Goal: Transaction & Acquisition: Purchase product/service

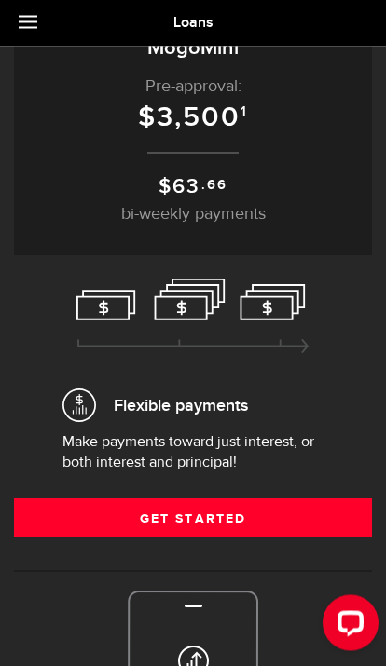
scroll to position [134, 0]
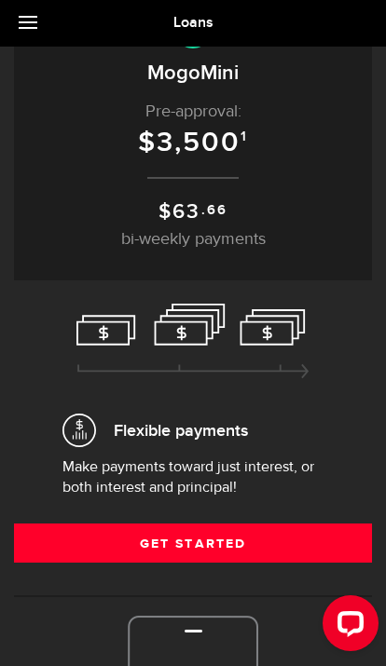
click at [271, 535] on link "Get Started" at bounding box center [193, 542] width 358 height 39
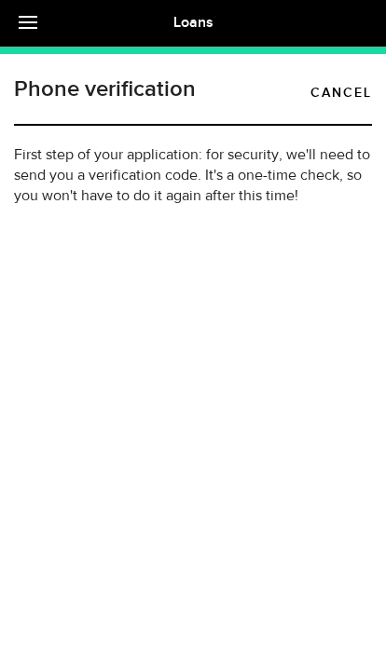
type input "(587) 334-0104"
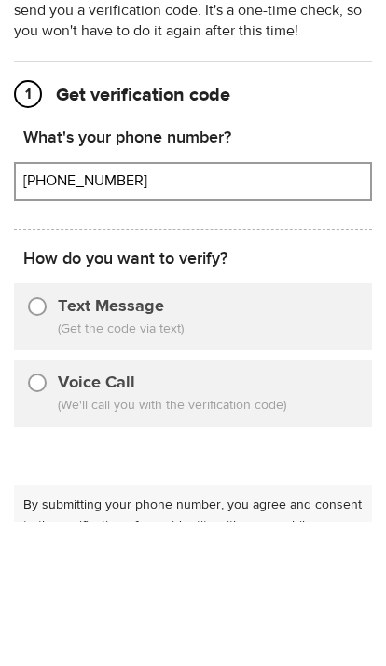
scroll to position [165, 0]
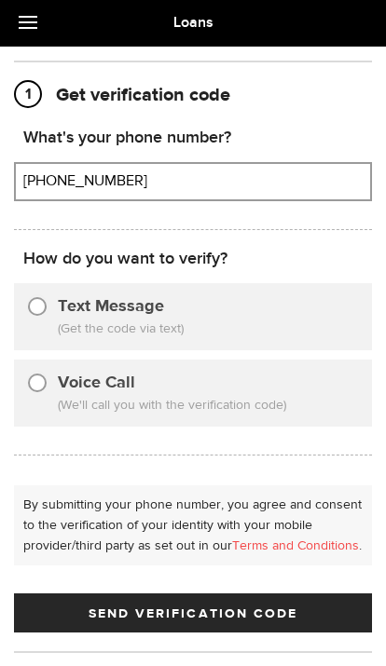
click at [30, 307] on input "Text Message" at bounding box center [37, 303] width 19 height 19
radio input "true"
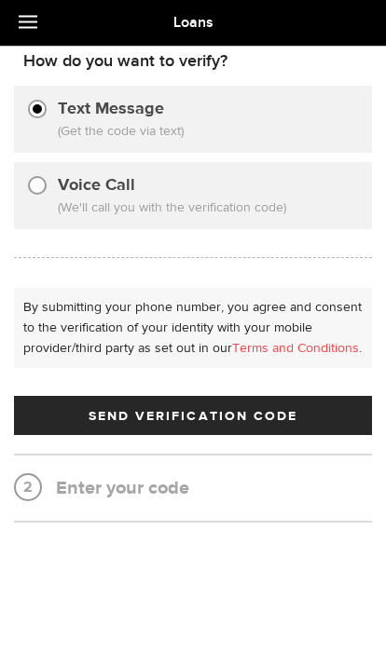
scroll to position [362, 0]
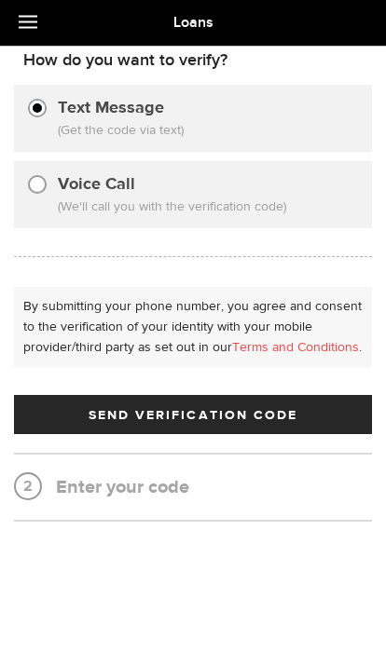
click at [74, 402] on button "Send Verification Code" at bounding box center [193, 415] width 358 height 39
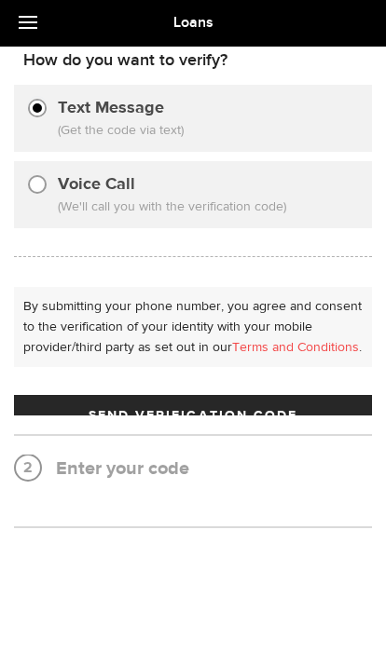
scroll to position [0, 0]
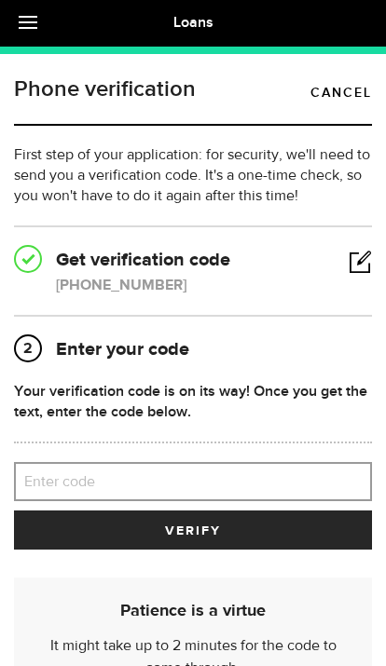
click at [70, 471] on label "Enter code" at bounding box center [193, 482] width 358 height 38
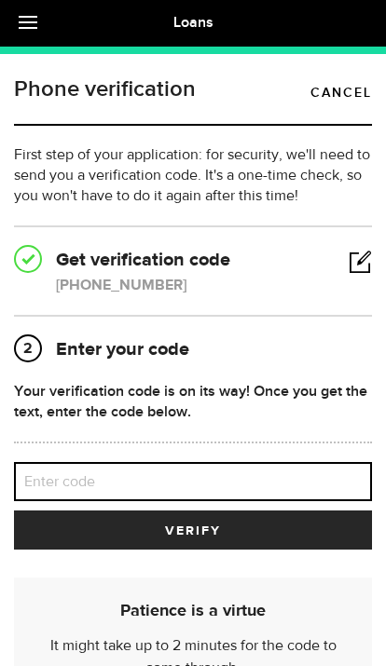
click at [70, 471] on input "Enter code" at bounding box center [193, 481] width 358 height 39
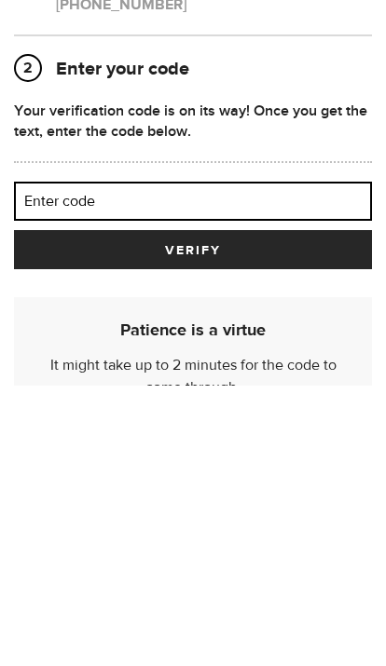
scroll to position [20, 0]
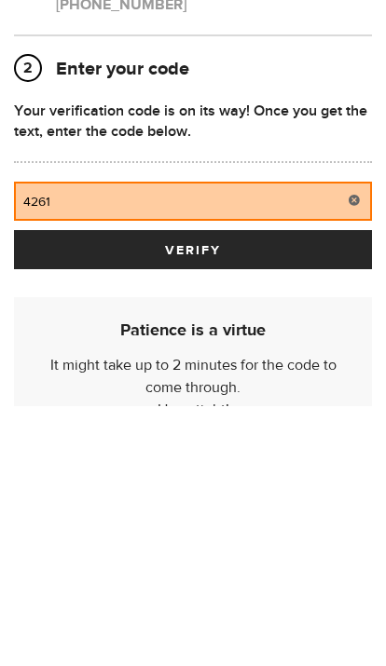
type input "42614"
click at [193, 491] on button "verify" at bounding box center [193, 510] width 358 height 39
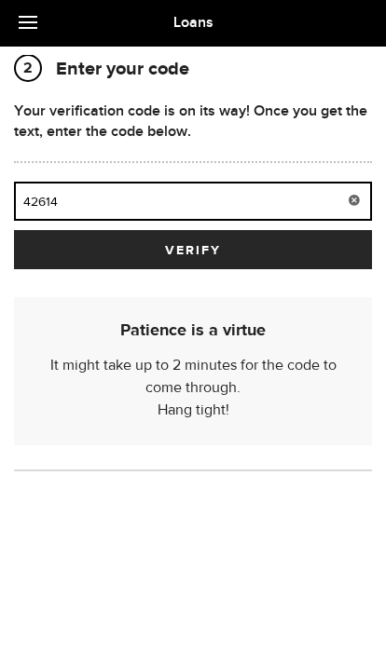
scroll to position [75, 0]
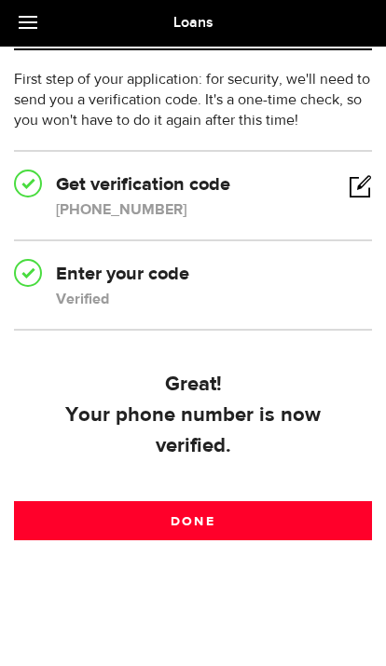
click at [252, 501] on link "Done" at bounding box center [193, 520] width 358 height 39
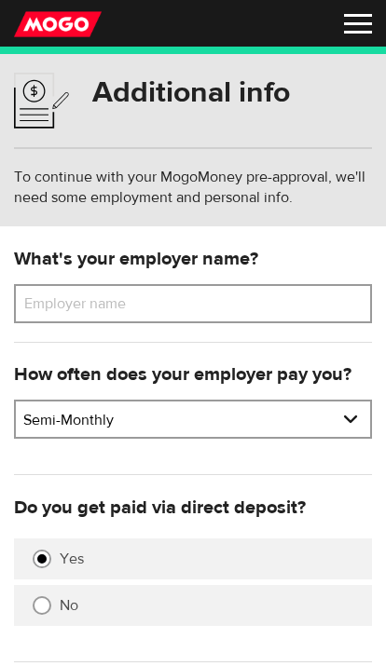
click at [36, 300] on label "Employer name" at bounding box center [89, 303] width 150 height 39
click at [36, 300] on input "Employer name" at bounding box center [193, 303] width 358 height 39
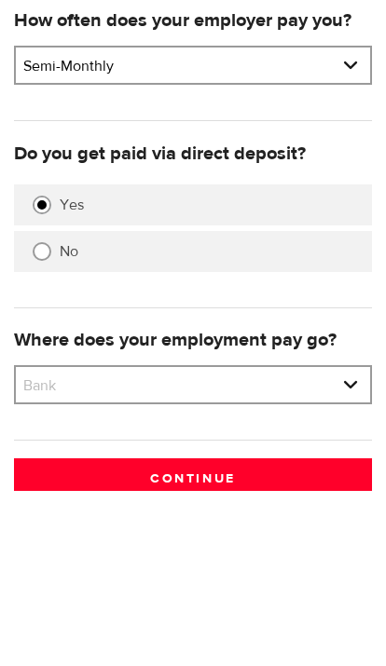
scroll to position [180, 0]
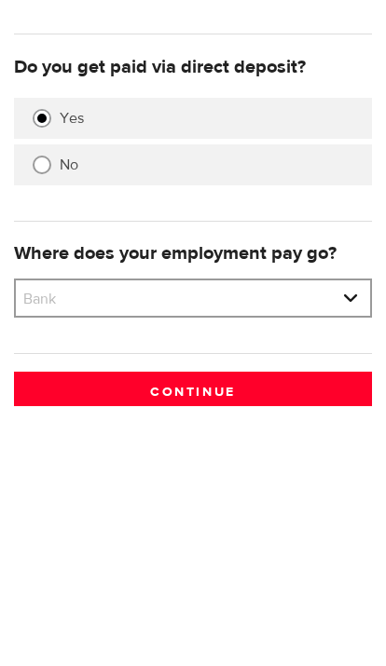
type input "Norquest Industries Inc"
click at [268, 541] on select "Bank BMO / Bank of Montreal CIBC / Canadian Imperial Bank of Commerce CWB / Can…" at bounding box center [193, 560] width 354 height 39
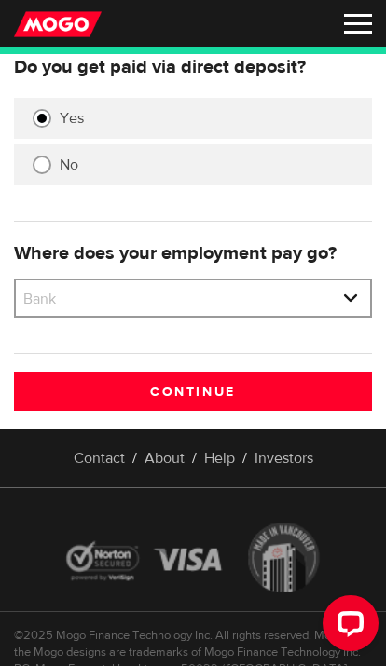
scroll to position [0, 0]
click at [195, 296] on select "Bank BMO / Bank of Montreal CIBC / Canadian Imperial Bank of Commerce CWB / Can…" at bounding box center [193, 299] width 354 height 39
select select "0"
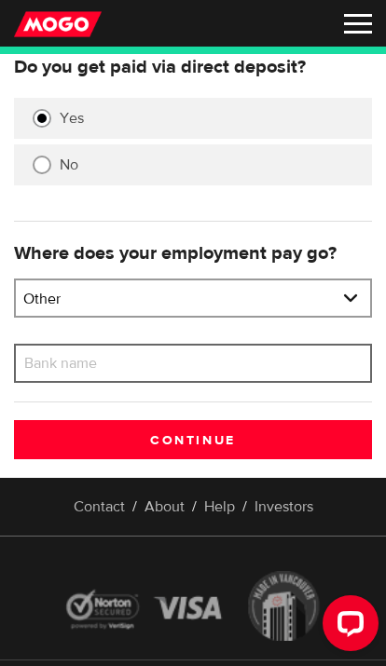
click at [267, 360] on input "Bank name" at bounding box center [193, 363] width 358 height 39
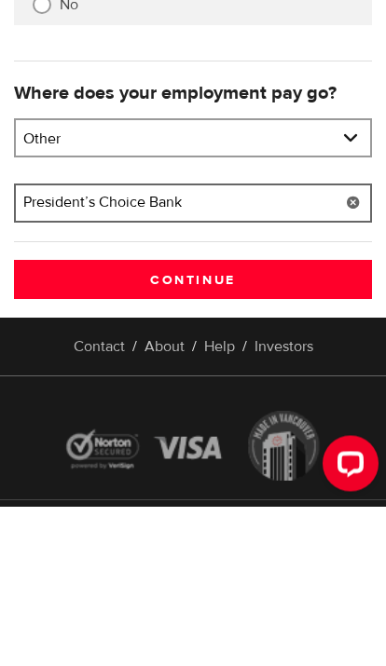
type input "President’s Choice Bank"
click at [100, 420] on input "Continue" at bounding box center [193, 439] width 358 height 39
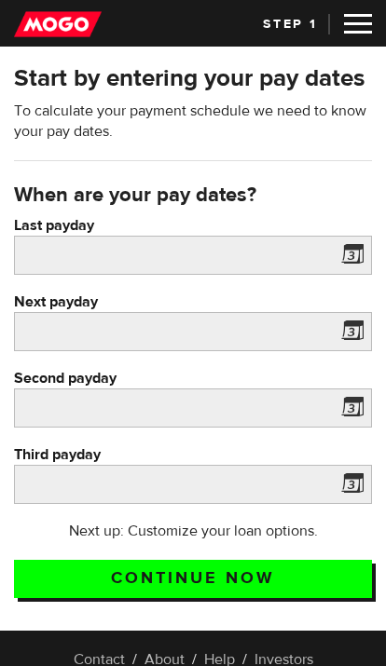
click at [362, 254] on span at bounding box center [348, 258] width 28 height 30
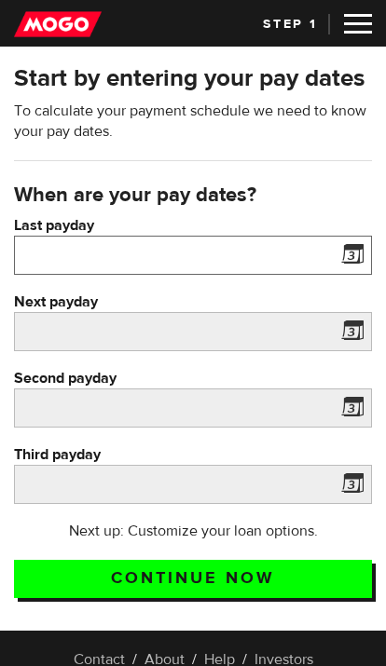
click at [73, 247] on input "Last payday" at bounding box center [193, 255] width 358 height 39
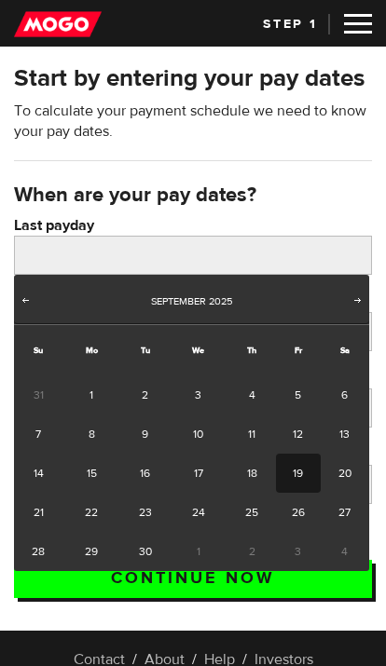
click at [84, 454] on link "15" at bounding box center [91, 473] width 58 height 39
type input "[DATE]"
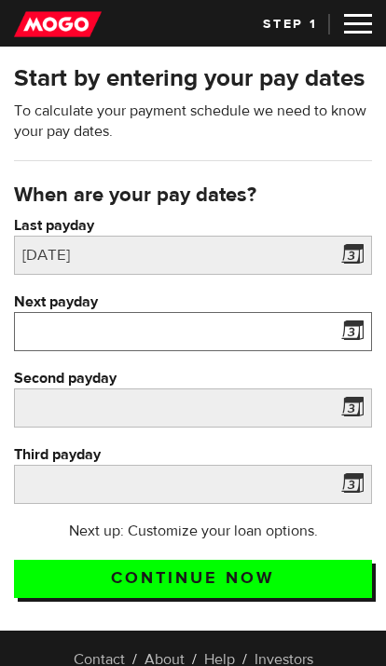
click at [74, 334] on input "Next payday" at bounding box center [193, 331] width 358 height 39
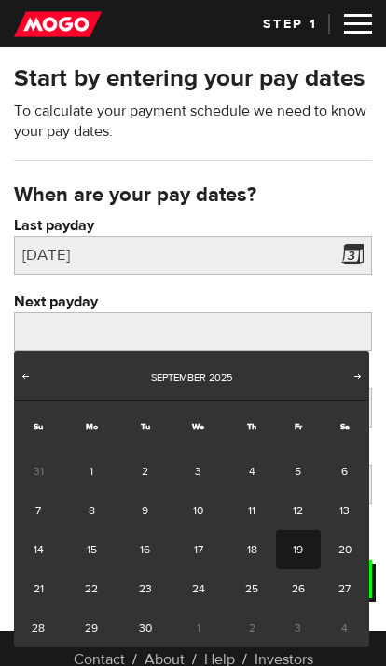
click at [358, 385] on link "Next" at bounding box center [357, 378] width 19 height 19
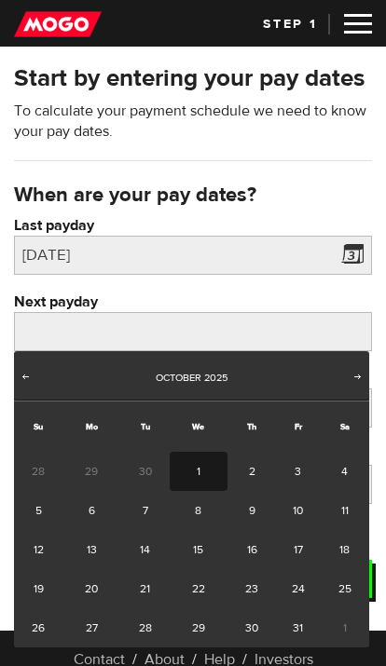
click at [208, 464] on link "1" at bounding box center [198, 471] width 58 height 39
type input "[DATE]"
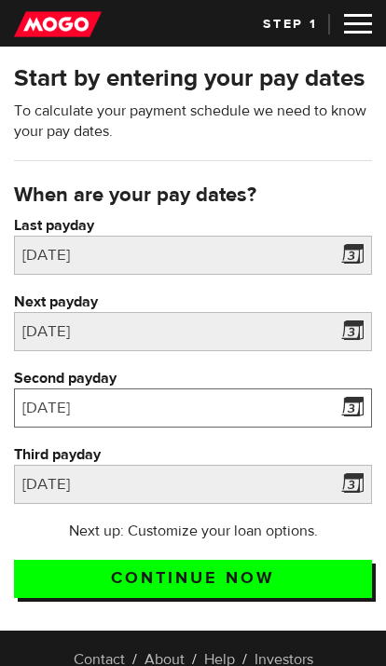
click at [332, 408] on input "[DATE]" at bounding box center [193, 407] width 358 height 39
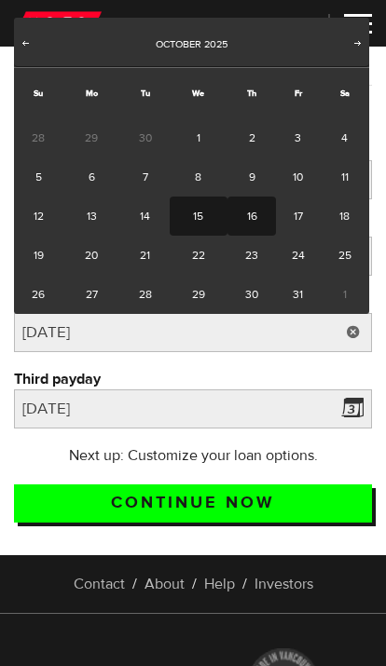
click at [196, 214] on link "15" at bounding box center [198, 215] width 58 height 39
type input "2025/10/15"
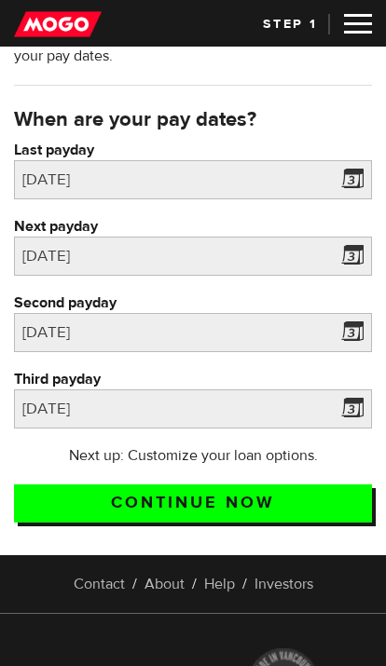
click at [339, 386] on label "Third payday" at bounding box center [193, 379] width 358 height 20
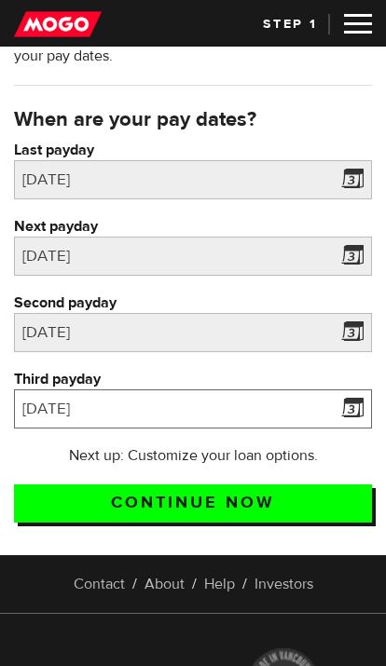
click at [339, 389] on input "2025/10/31" at bounding box center [193, 408] width 358 height 39
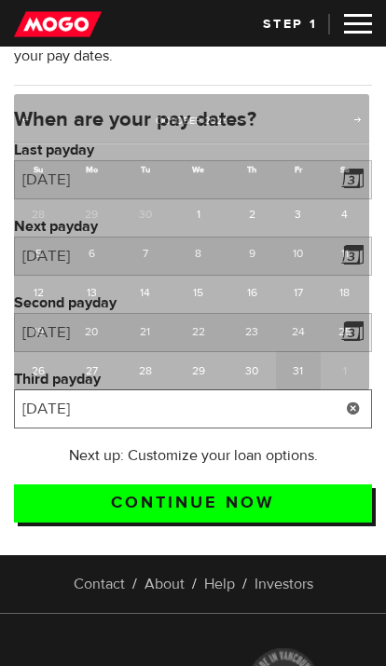
scroll to position [152, 0]
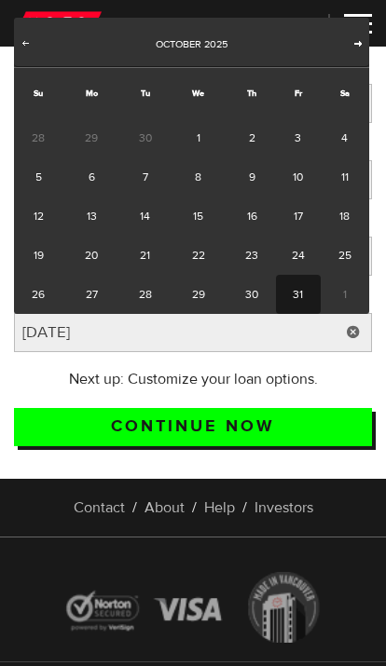
click at [363, 36] on span "Next" at bounding box center [357, 42] width 15 height 15
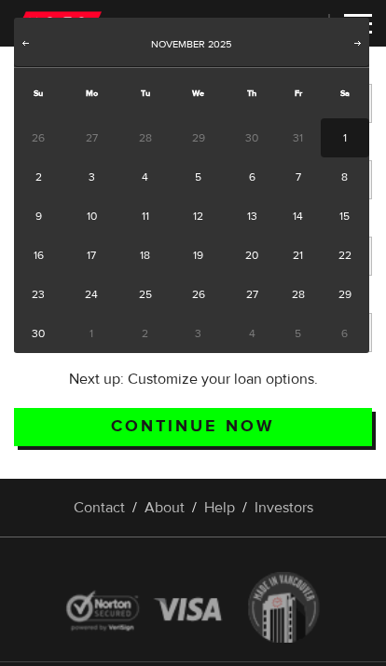
click at [345, 131] on link "1" at bounding box center [344, 137] width 48 height 39
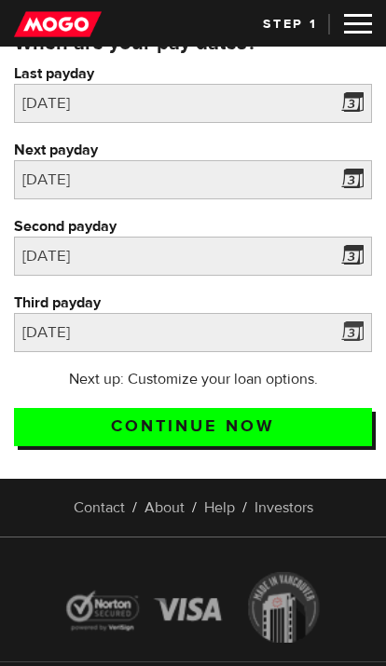
click at [345, 311] on label "Third payday" at bounding box center [193, 302] width 358 height 20
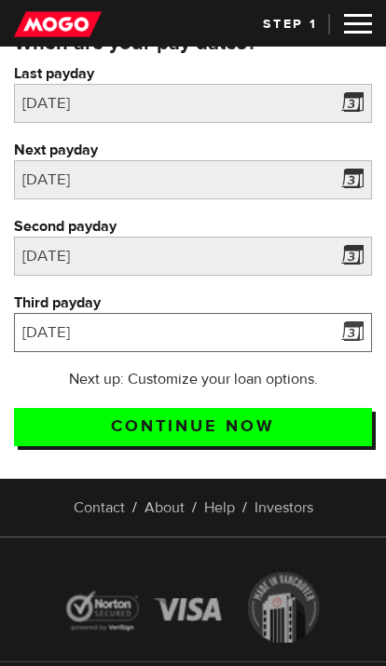
click at [345, 313] on input "2025/11/01" at bounding box center [193, 332] width 358 height 39
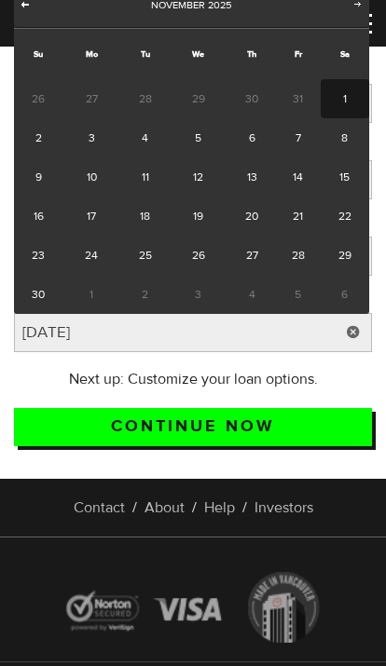
click at [28, 7] on span "Prev" at bounding box center [25, 3] width 15 height 15
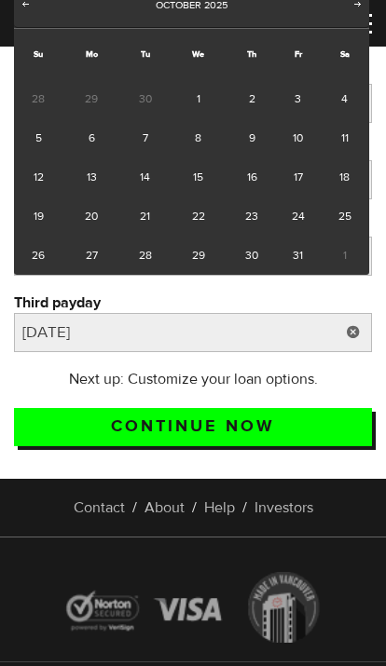
click at [296, 252] on link "31" at bounding box center [298, 255] width 44 height 39
type input "2025/10/31"
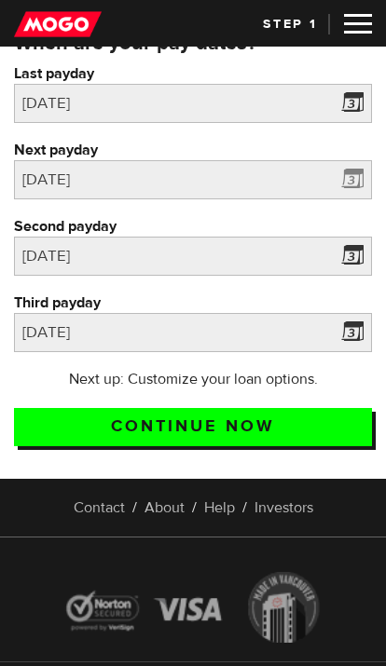
click at [351, 179] on span at bounding box center [348, 183] width 28 height 30
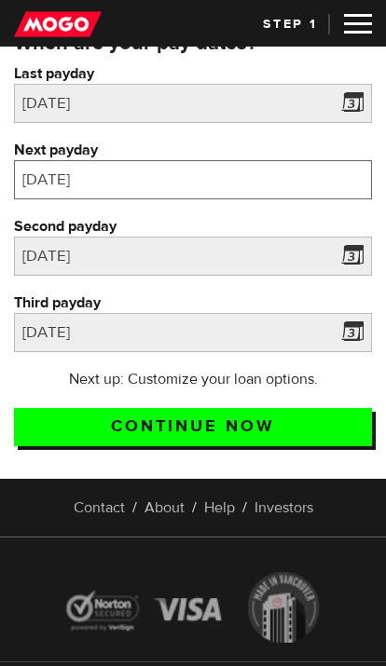
click at [209, 184] on input "2025/10/01" at bounding box center [193, 179] width 358 height 39
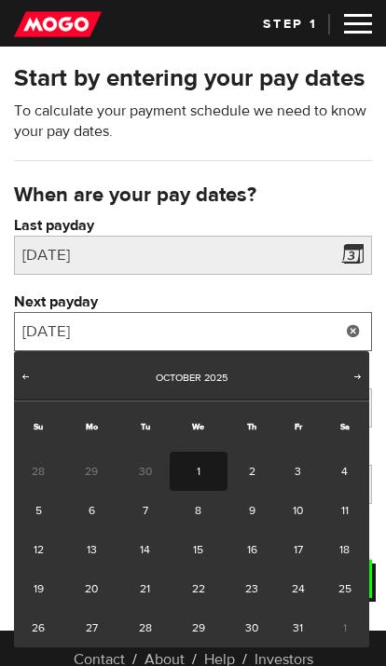
click at [241, 325] on input "2025/10/01" at bounding box center [193, 331] width 358 height 39
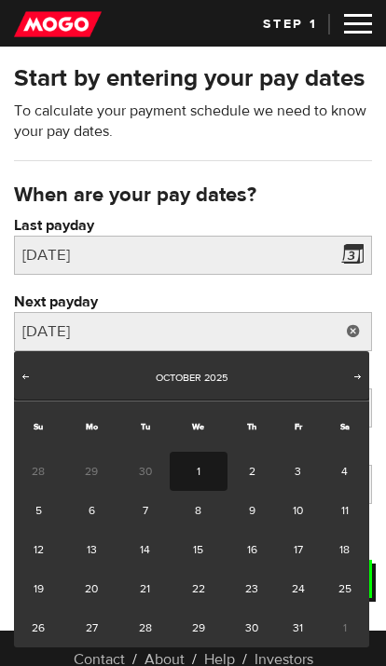
click at [274, 293] on label "Next payday" at bounding box center [193, 301] width 358 height 20
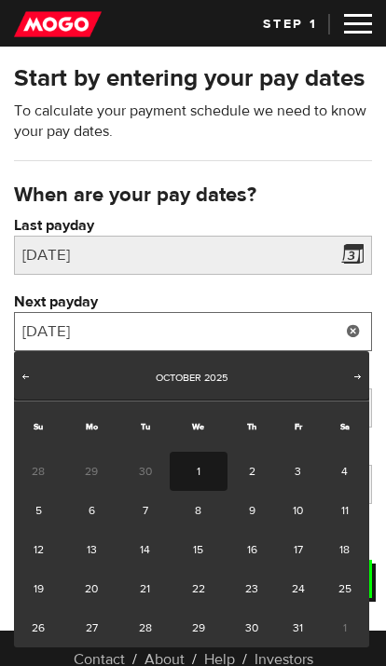
click at [274, 312] on input "2025/10/01" at bounding box center [193, 331] width 358 height 39
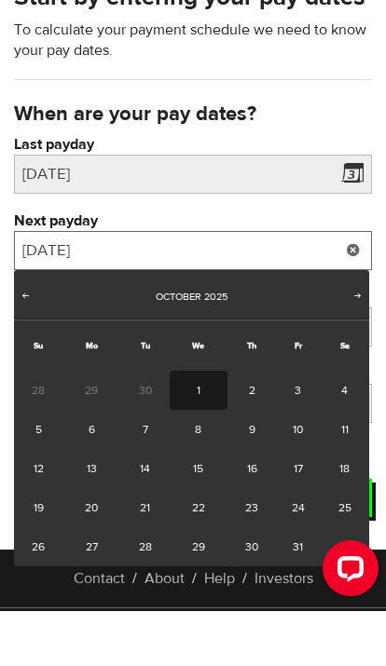
scroll to position [81, 0]
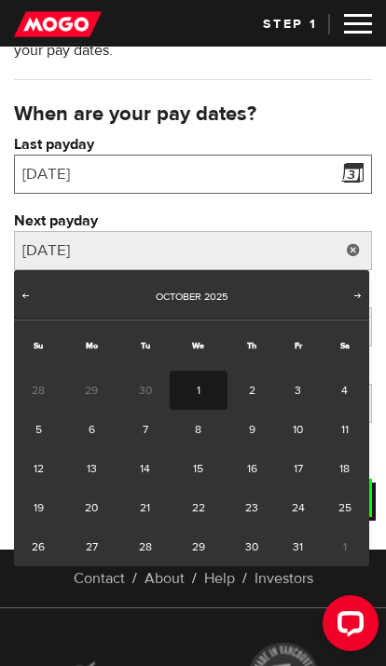
click at [257, 192] on input "2025/09/15" at bounding box center [193, 174] width 358 height 39
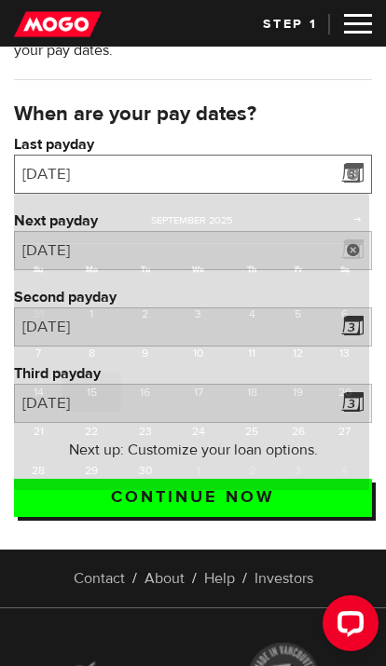
scroll to position [0, 0]
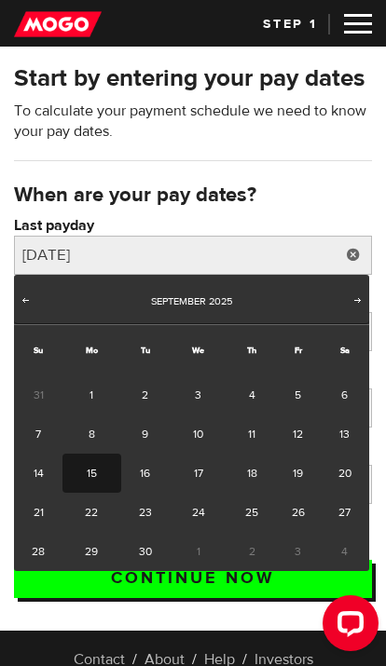
click at [282, 178] on div "Start by entering your pay dates To calculate your payment schedule we need to …" at bounding box center [193, 120] width 386 height 118
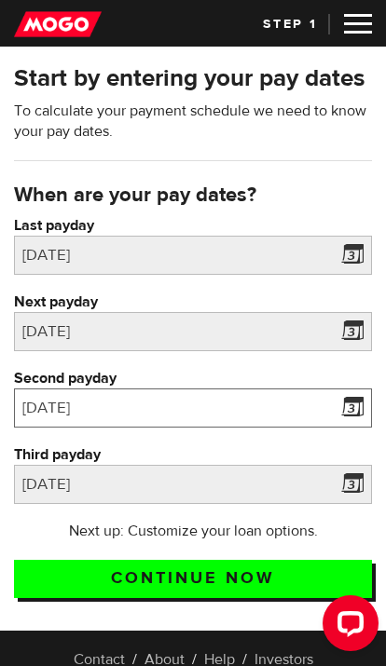
click at [258, 419] on input "2025/10/15" at bounding box center [193, 407] width 358 height 39
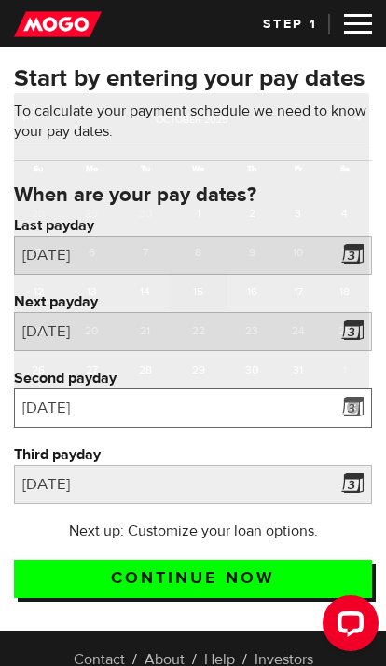
scroll to position [75, 0]
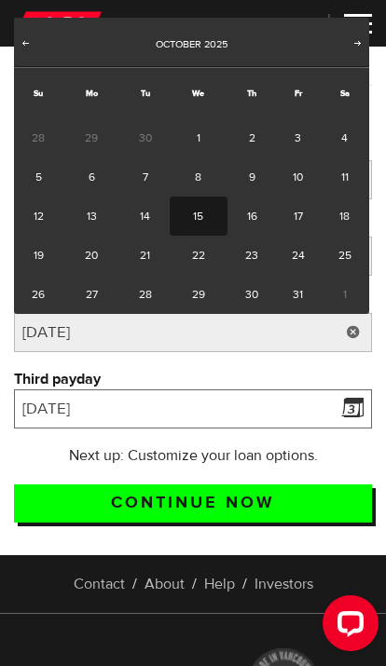
click at [239, 413] on input "2025/10/31" at bounding box center [193, 408] width 358 height 39
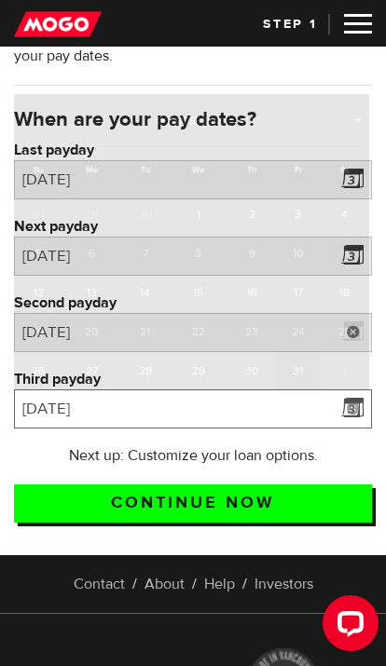
scroll to position [152, 0]
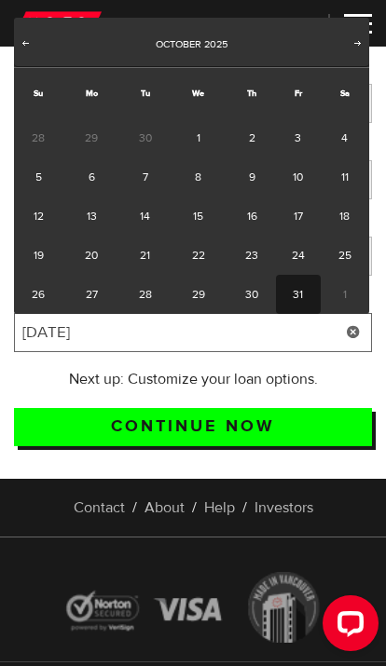
click at [126, 349] on input "2025/10/31" at bounding box center [193, 332] width 358 height 39
click at [43, 339] on input "2025/10/31" at bounding box center [193, 332] width 358 height 39
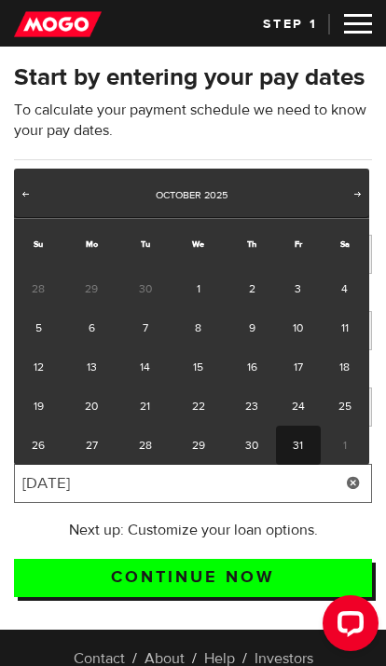
scroll to position [0, 0]
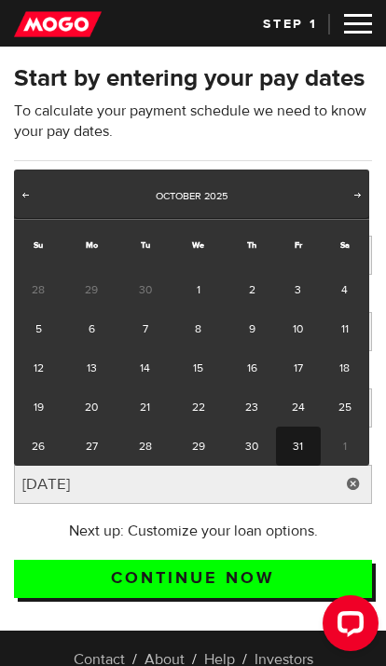
click at [227, 103] on p "To calculate your payment schedule we need to know your pay dates." at bounding box center [193, 121] width 358 height 41
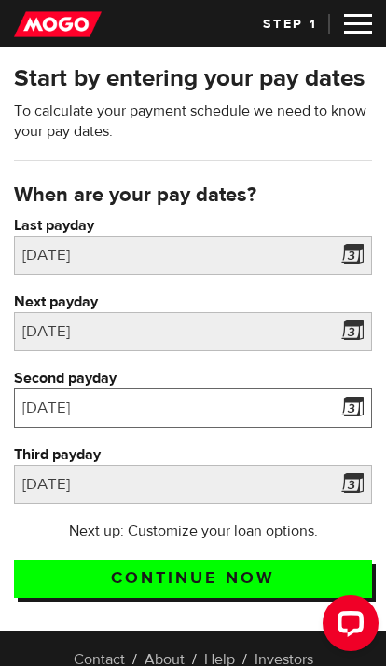
click at [255, 409] on input "2025/10/15" at bounding box center [193, 407] width 358 height 39
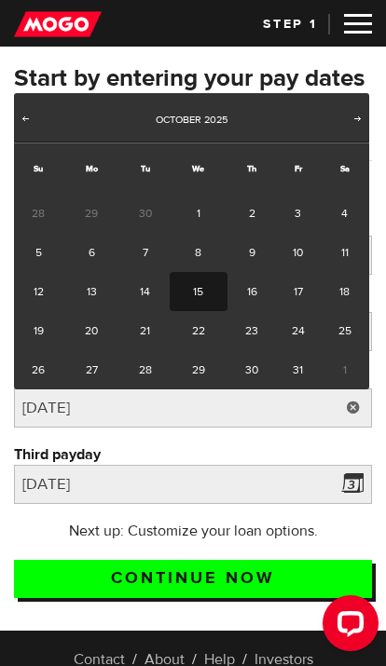
click at [244, 60] on div "Start by entering your pay dates To calculate your payment schedule we need to …" at bounding box center [193, 336] width 386 height 589
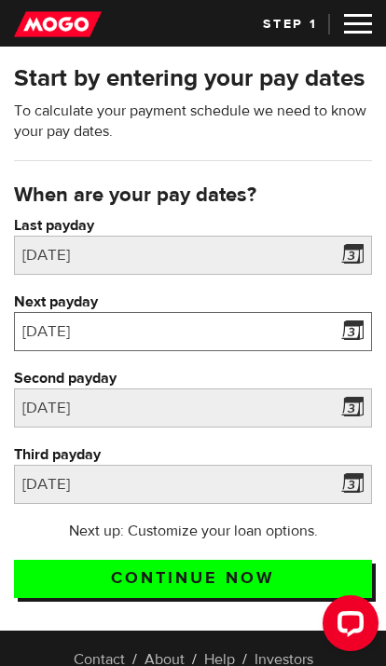
click at [226, 325] on input "2025/10/01" at bounding box center [193, 331] width 358 height 39
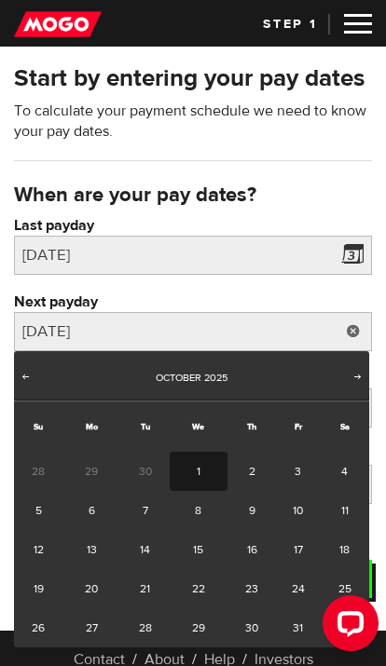
click at [235, 170] on div "Start by entering your pay dates To calculate your payment schedule we need to …" at bounding box center [193, 120] width 386 height 118
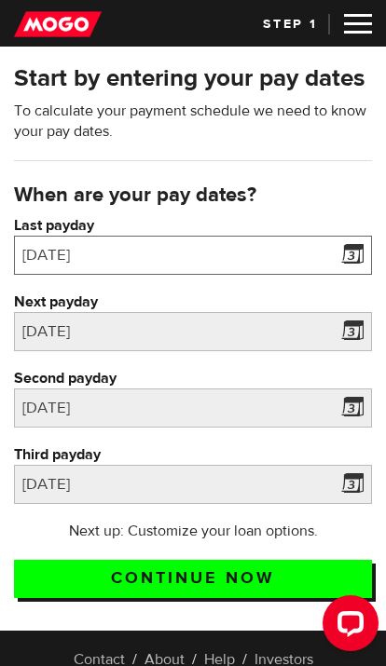
click at [214, 247] on input "2025/09/15" at bounding box center [193, 255] width 358 height 39
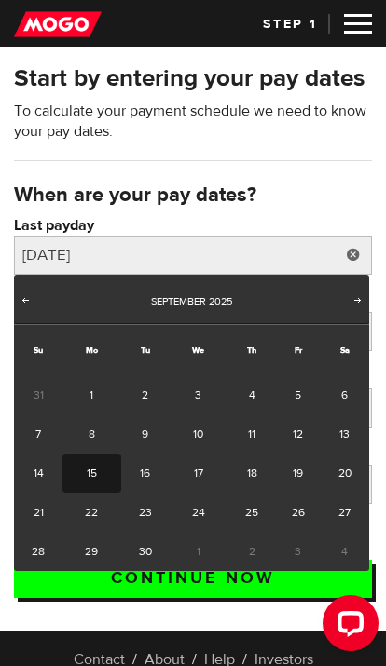
click at [251, 149] on div "Start by entering your pay dates To calculate your payment schedule we need to …" at bounding box center [193, 120] width 386 height 118
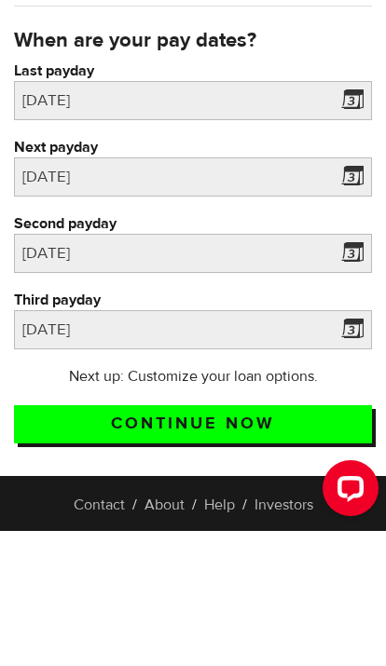
scroll to position [155, 0]
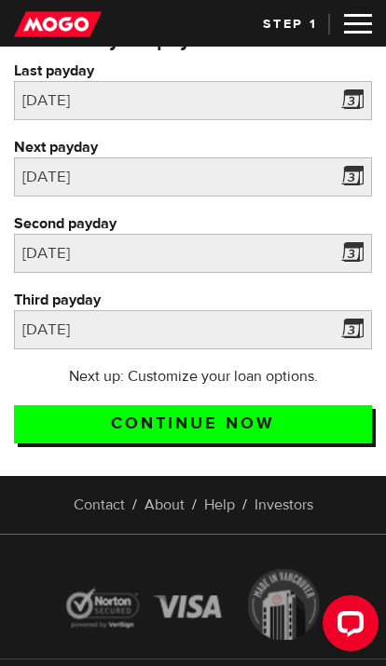
click at [229, 419] on input "Continue now" at bounding box center [193, 424] width 358 height 38
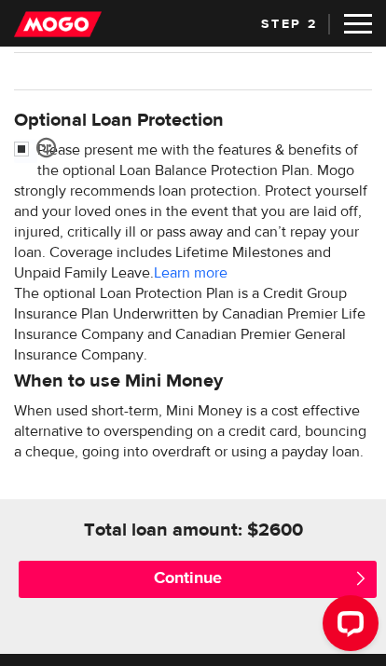
scroll to position [704, 0]
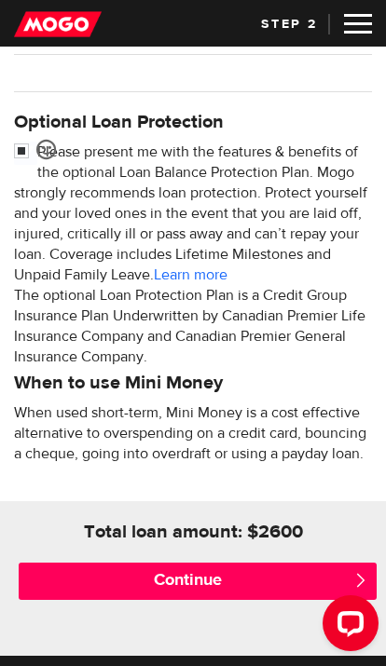
click at [223, 582] on input "Continue" at bounding box center [198, 580] width 358 height 37
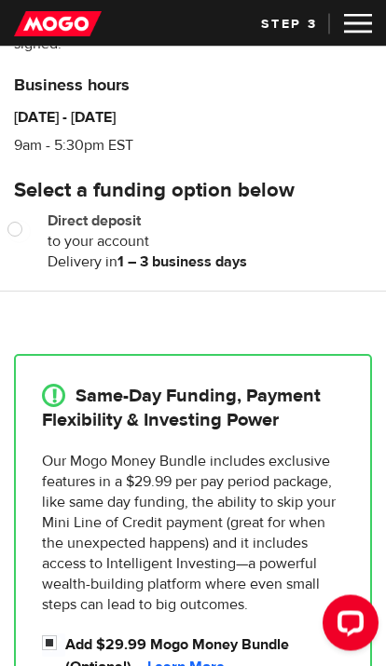
scroll to position [214, 0]
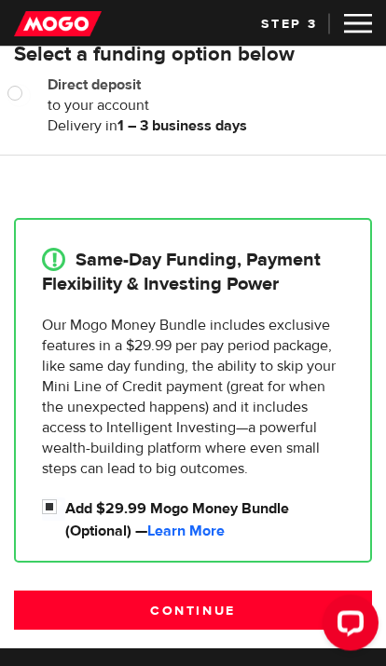
click at [257, 596] on input "Continue" at bounding box center [193, 610] width 358 height 39
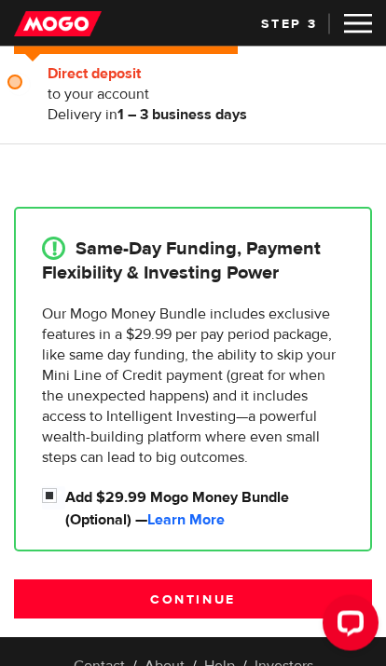
scroll to position [426, 0]
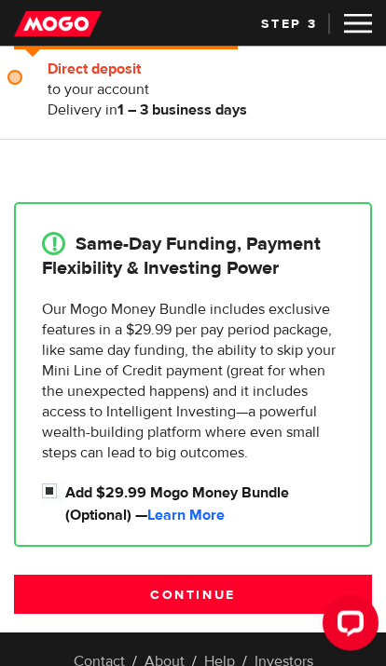
click at [43, 501] on input "Add $29.99 Mogo Money Bundle (Optional) — Learn More" at bounding box center [53, 493] width 23 height 23
click at [60, 498] on input "Add $29.99 Mogo Money Bundle (Optional) — Learn More" at bounding box center [53, 493] width 23 height 23
checkbox input "true"
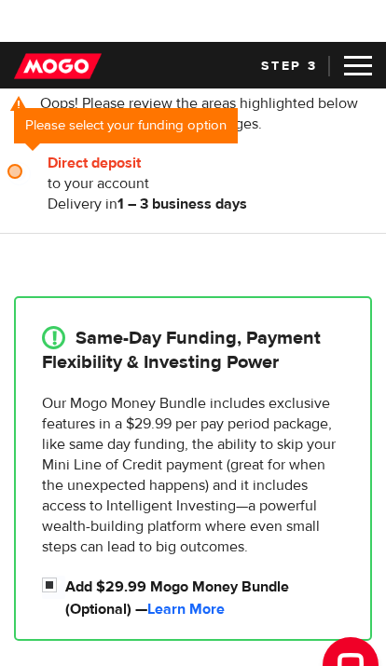
click at [23, 143] on input "Direct deposit" at bounding box center [18, 131] width 23 height 23
radio input "true"
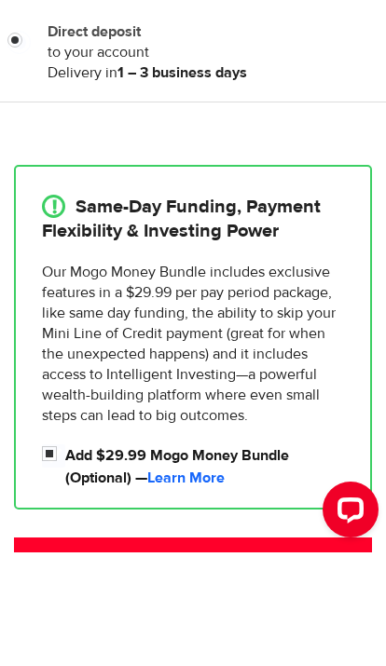
scroll to position [464, 0]
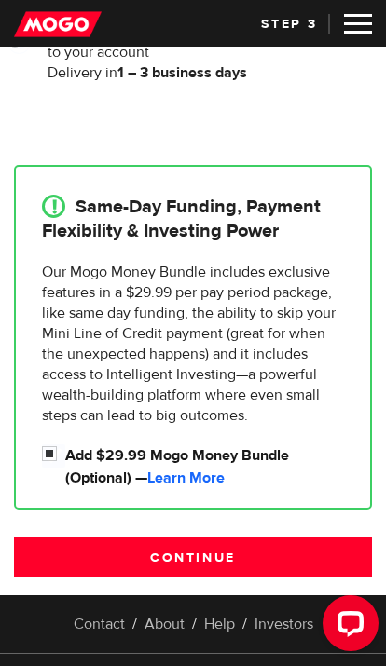
click at [198, 558] on input "Continue" at bounding box center [193, 556] width 358 height 39
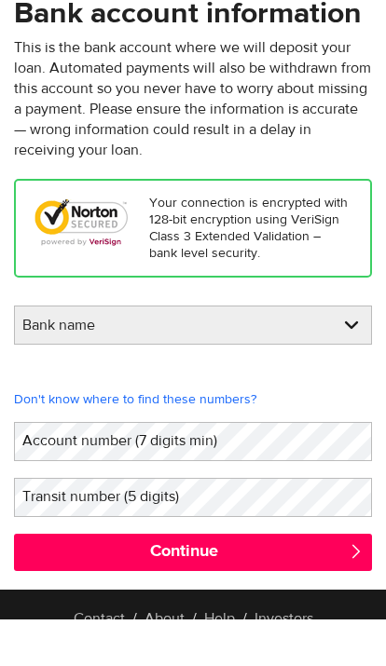
scroll to position [72, 0]
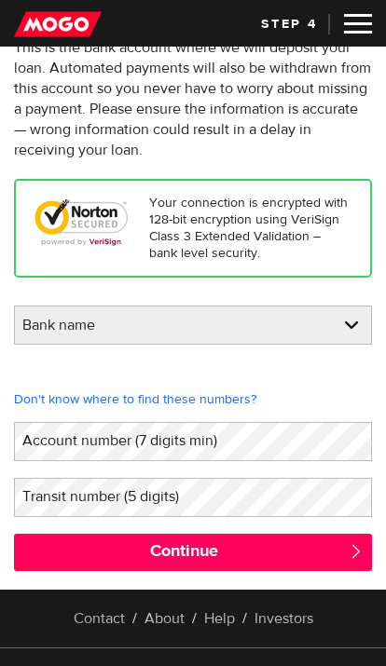
click at [48, 322] on select "Bank name BMO / Bank of Montreal CIBC / Canadian Imperial Bank of Commerce CWB …" at bounding box center [193, 325] width 356 height 39
select select "0"
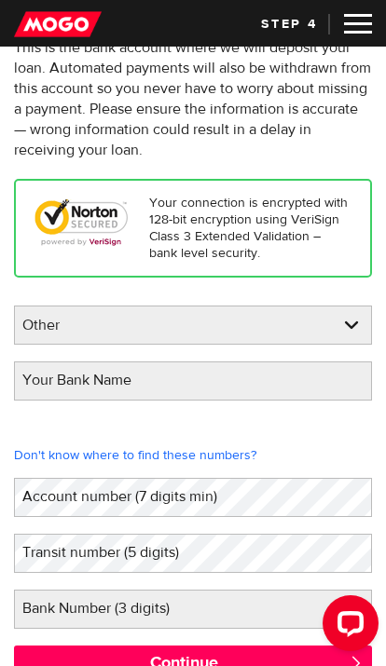
click at [41, 382] on label "Your Bank Name" at bounding box center [92, 379] width 156 height 37
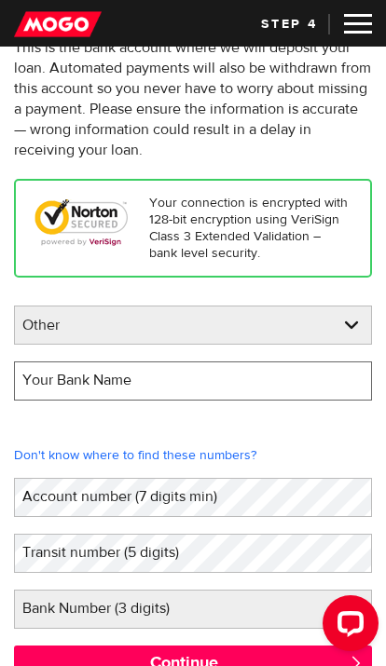
click at [41, 382] on input "Your Bank Name" at bounding box center [193, 380] width 358 height 39
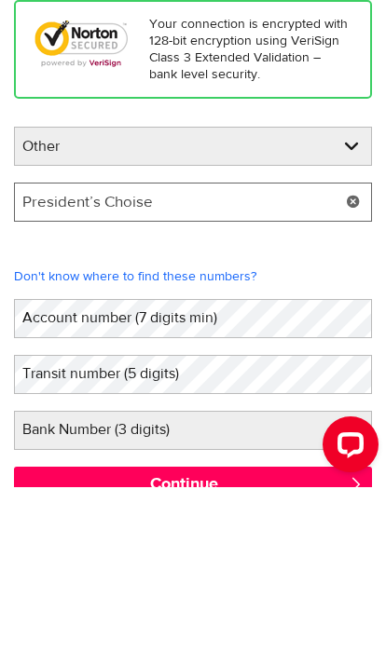
click at [123, 361] on input "President’s Choise" at bounding box center [193, 380] width 358 height 39
type input "President’s Choice Financial"
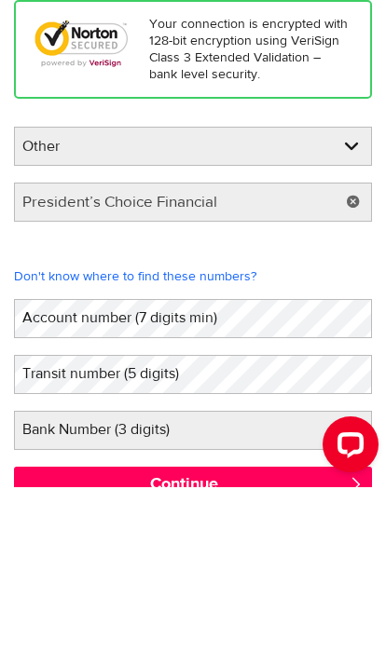
click at [47, 478] on label "Account number (7 digits min)" at bounding box center [134, 496] width 241 height 37
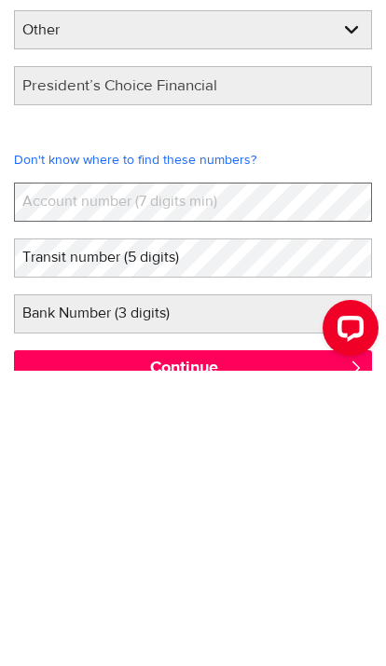
scroll to position [367, 0]
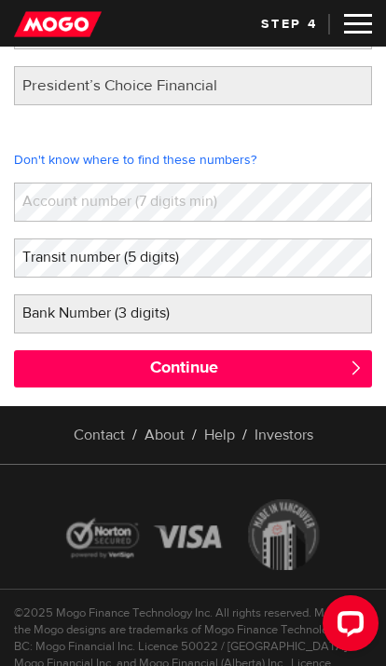
click at [49, 200] on label "Account number (7 digits min)" at bounding box center [134, 201] width 241 height 37
click at [51, 209] on label "Account number (7 digits min)" at bounding box center [134, 201] width 241 height 37
click at [57, 201] on label "Account number (7 digits min)" at bounding box center [134, 201] width 241 height 37
click at [54, 317] on label "Bank Number (3 digits)" at bounding box center [111, 312] width 194 height 37
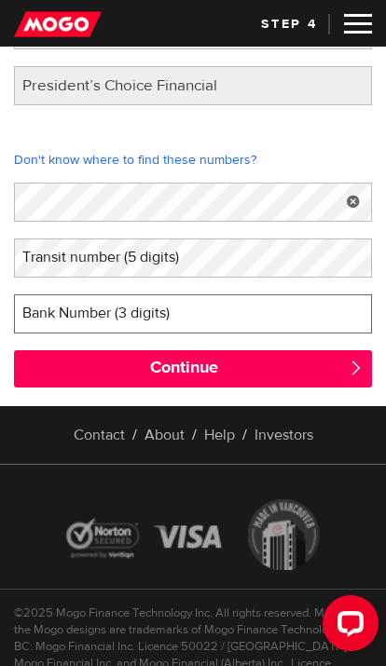
click at [54, 317] on input "Bank Number (3 digits)" at bounding box center [193, 313] width 358 height 39
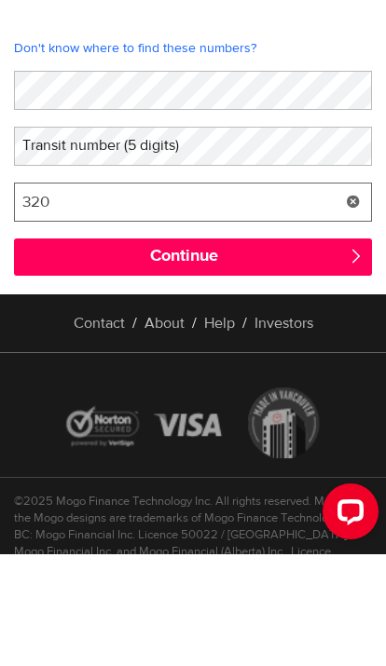
type input "320"
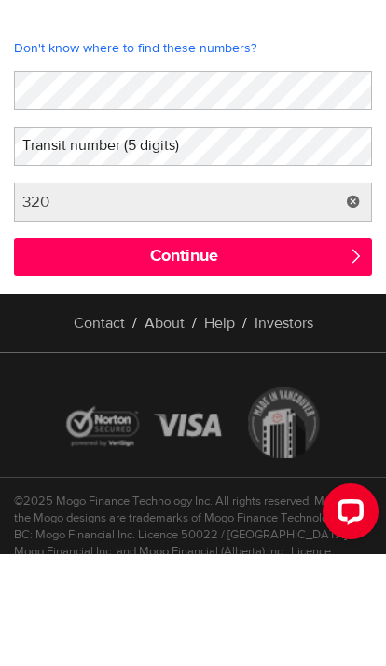
click at [49, 238] on label "Transit number (5 digits)" at bounding box center [115, 256] width 203 height 37
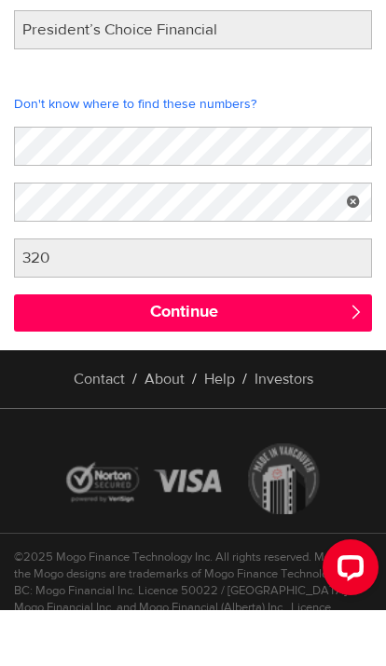
scroll to position [383, 0]
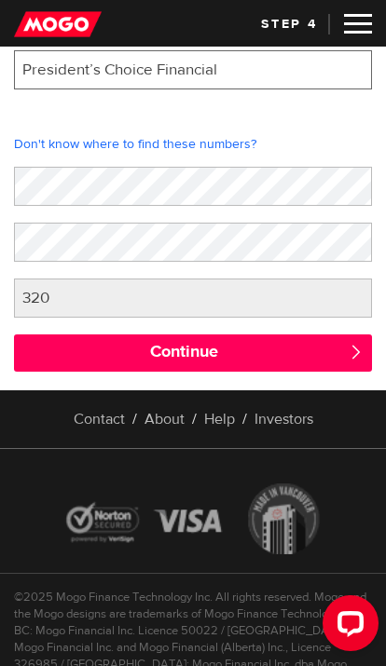
click at [231, 63] on input "President’s Choice Financial" at bounding box center [193, 69] width 358 height 39
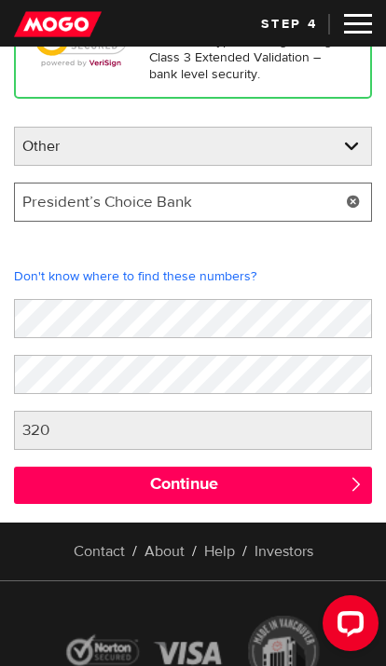
type input "President’s Choice Bank"
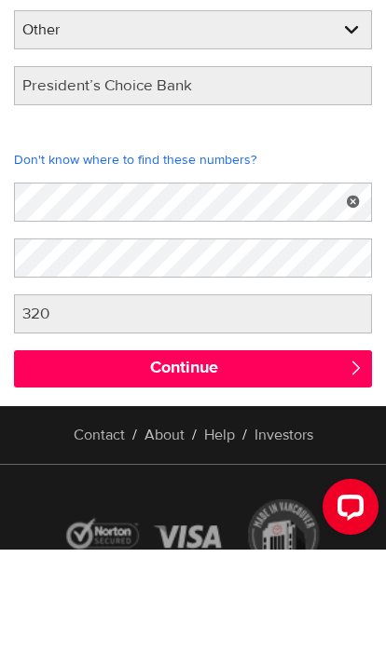
click at [88, 467] on input "Continue" at bounding box center [193, 485] width 358 height 37
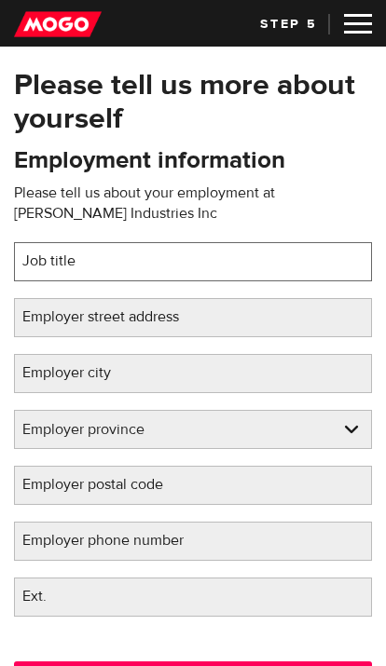
click at [288, 243] on input "Job title" at bounding box center [193, 261] width 358 height 39
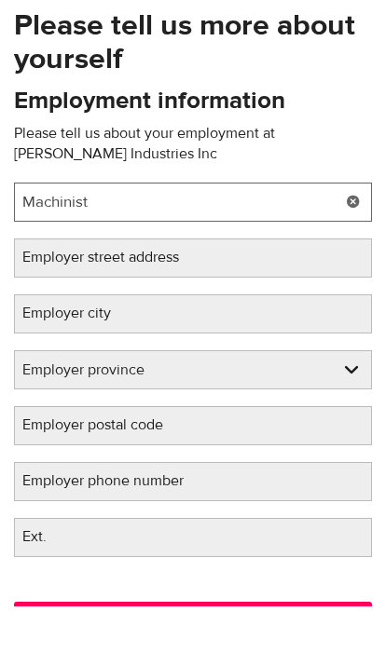
type input "Machinist"
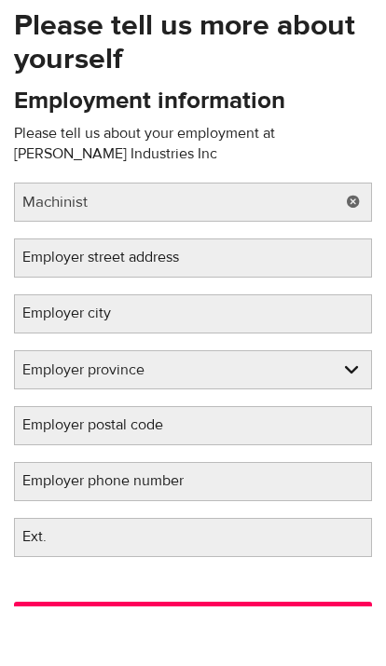
click at [42, 298] on label "Employer street address" at bounding box center [115, 316] width 203 height 37
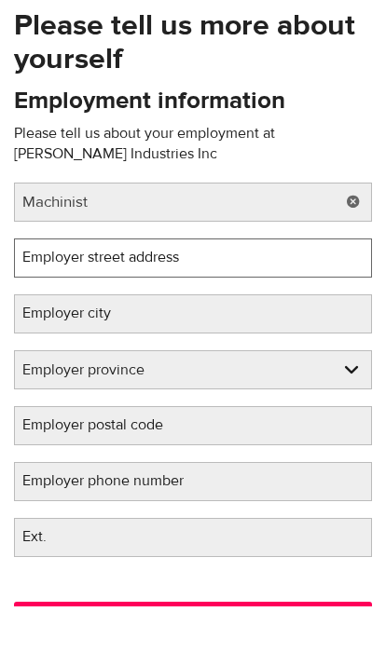
click at [42, 298] on input "Employer street address" at bounding box center [193, 317] width 358 height 39
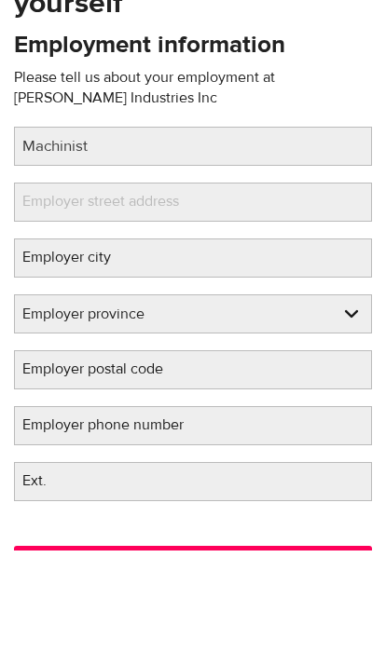
click at [41, 298] on label "Employer street address" at bounding box center [115, 316] width 203 height 37
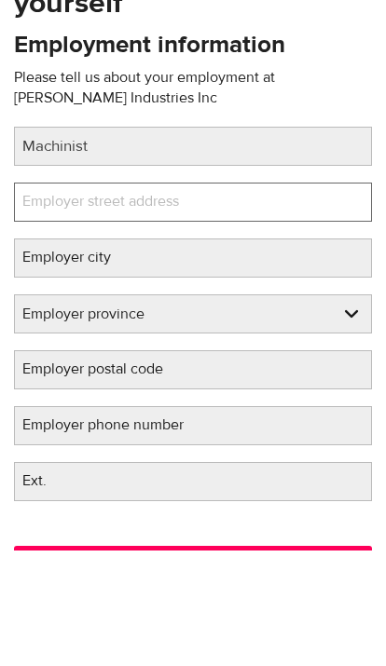
click at [41, 298] on input "Employer street address" at bounding box center [193, 317] width 358 height 39
type input "[STREET_ADDRESS]"
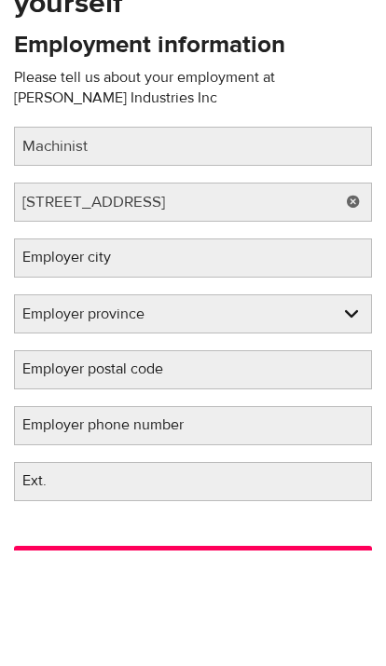
click at [44, 354] on label "Employer city" at bounding box center [81, 372] width 135 height 37
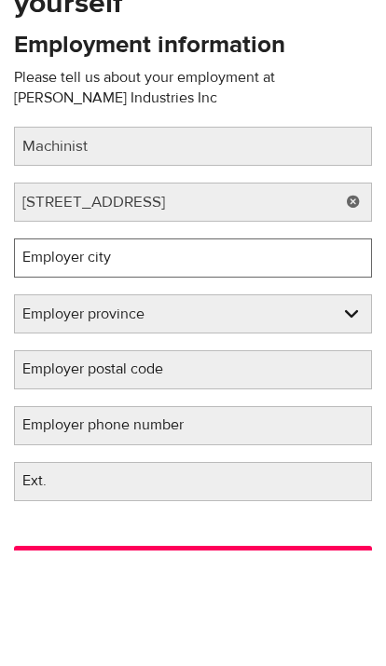
click at [44, 354] on input "Employer city" at bounding box center [193, 373] width 358 height 39
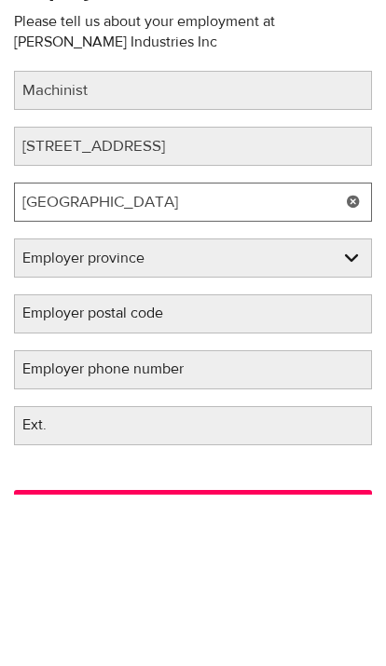
type input "[GEOGRAPHIC_DATA]"
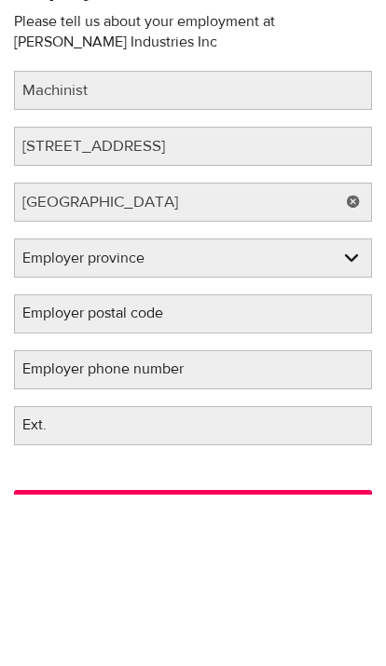
click at [46, 411] on select "Employer province [GEOGRAPHIC_DATA] [GEOGRAPHIC_DATA] [GEOGRAPHIC_DATA] [GEOGRA…" at bounding box center [193, 430] width 356 height 39
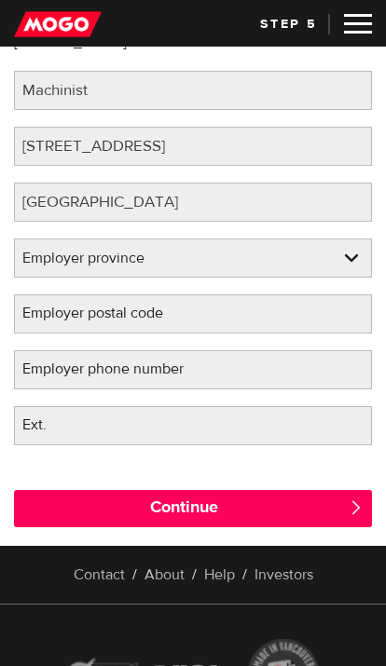
select select "AB"
click at [51, 321] on label "Employer postal code" at bounding box center [107, 312] width 187 height 37
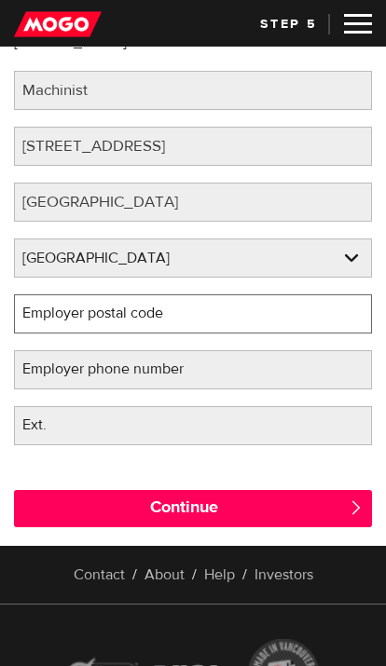
click at [51, 321] on input "Employer postal code" at bounding box center [193, 313] width 358 height 39
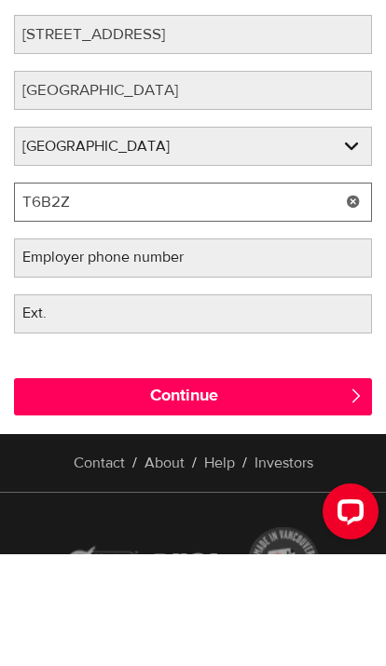
scroll to position [0, 0]
type input "T6B2Z7"
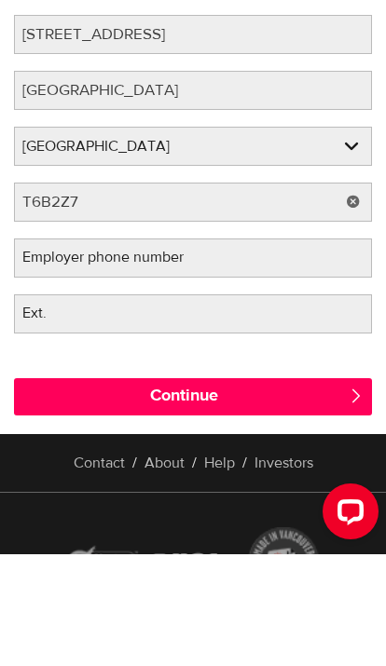
click at [44, 350] on label "Employer phone number" at bounding box center [118, 368] width 208 height 37
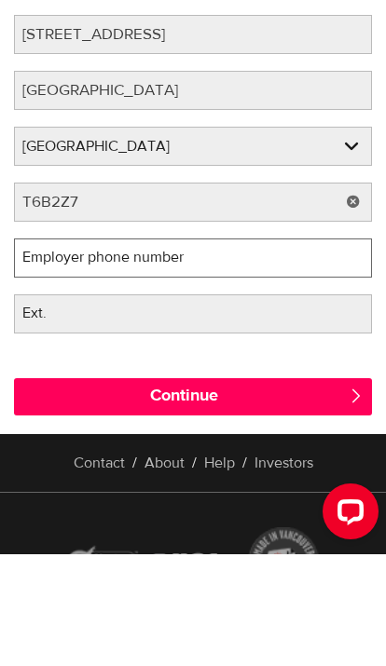
click at [44, 350] on input "Employer phone number" at bounding box center [193, 369] width 358 height 39
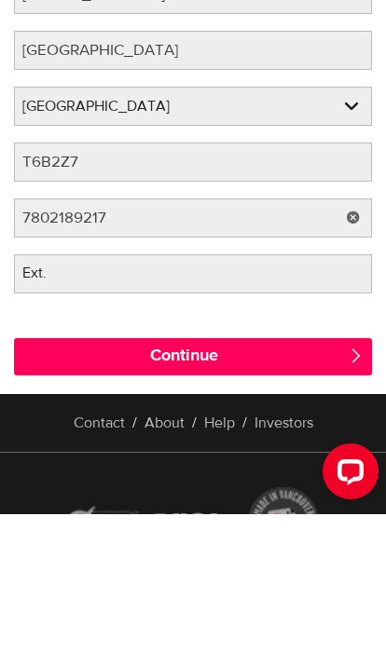
click at [58, 406] on label "Ext." at bounding box center [49, 424] width 71 height 37
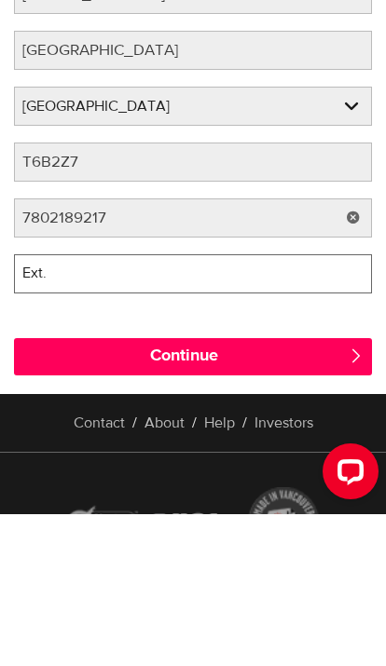
click at [58, 406] on input "Ext." at bounding box center [193, 425] width 358 height 39
type input "(780) 218-9217"
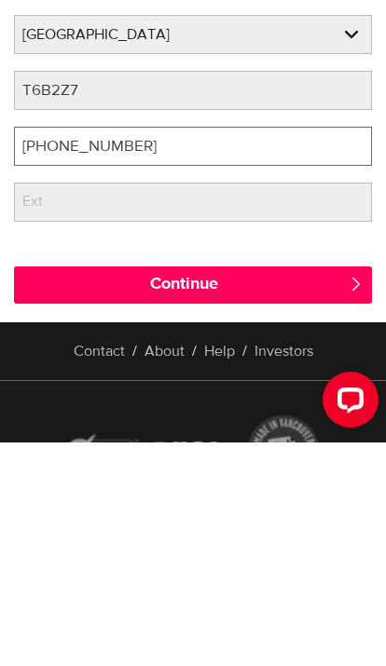
click at [53, 350] on input "(780) 218-9217" at bounding box center [193, 369] width 358 height 39
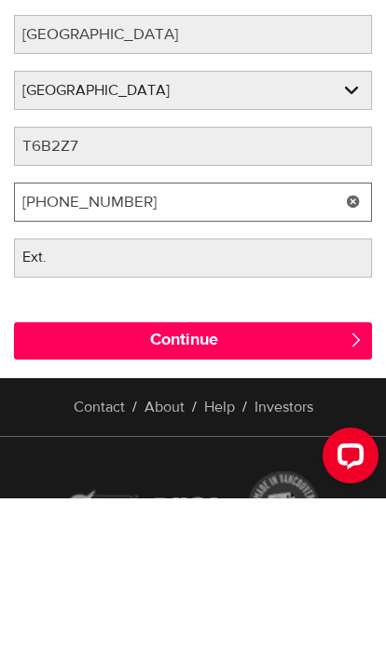
click at [146, 350] on input "(780) 218-9217" at bounding box center [193, 369] width 358 height 39
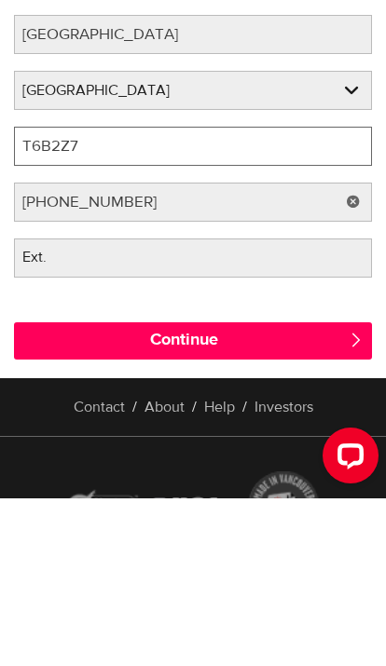
click at [39, 294] on input "T6B2Z7" at bounding box center [193, 313] width 358 height 39
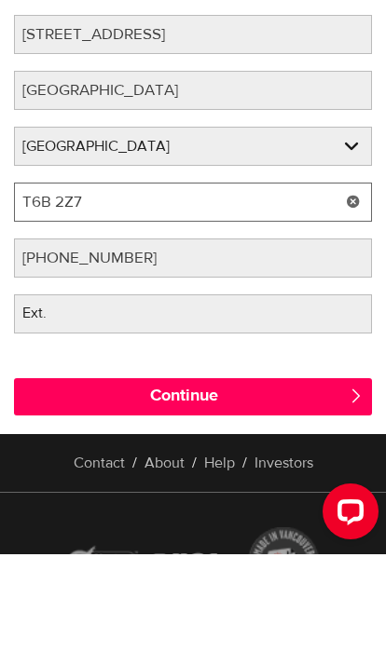
click at [125, 294] on input "T6B 2Z7" at bounding box center [193, 313] width 358 height 39
type input "T6B 2Z7"
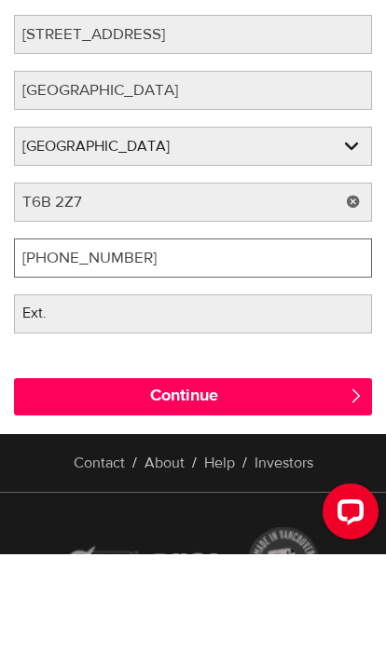
click at [148, 350] on input "(780) 218-9217" at bounding box center [193, 369] width 358 height 39
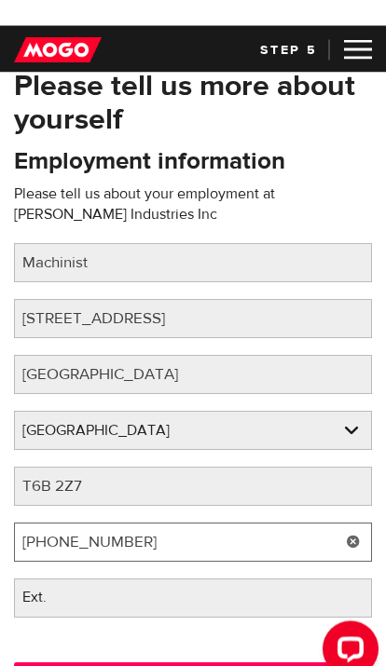
scroll to position [43, 0]
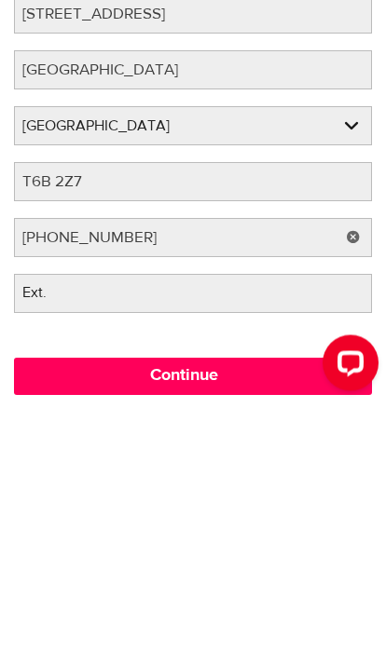
click at [212, 618] on input "Continue" at bounding box center [193, 636] width 358 height 37
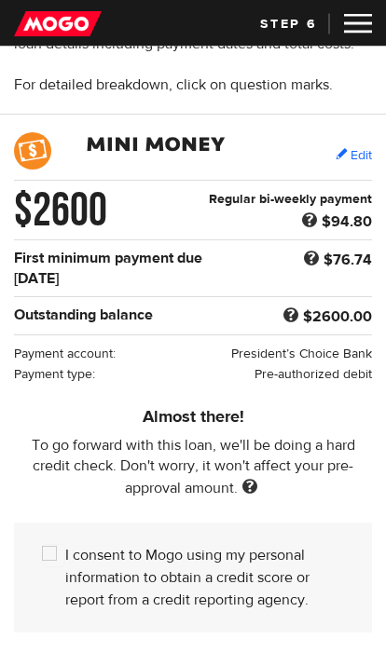
scroll to position [96, 0]
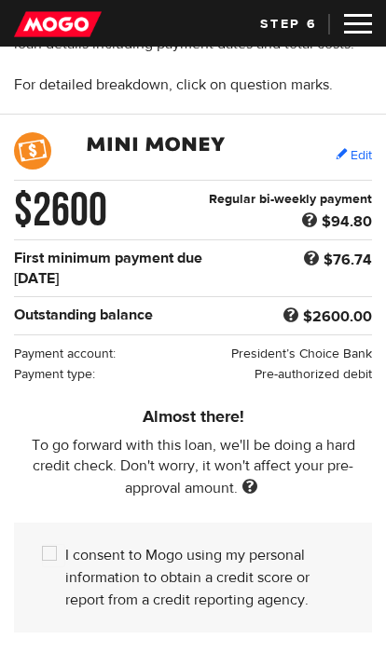
click at [56, 558] on input "I consent to Mogo using my personal information to obtain a credit score or rep…" at bounding box center [53, 555] width 23 height 23
checkbox input "true"
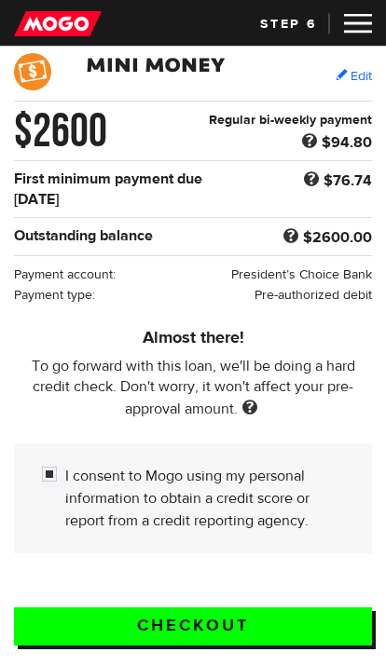
scroll to position [175, 0]
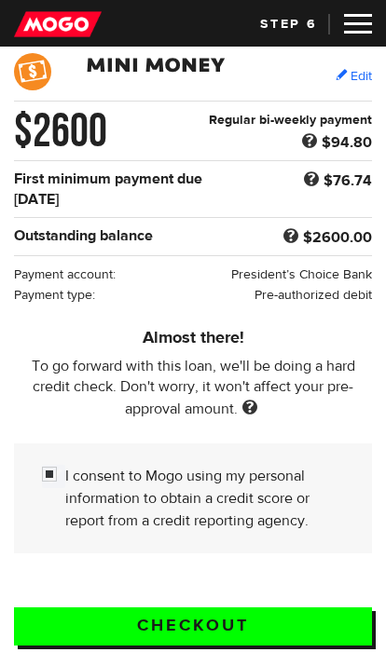
click at [252, 625] on input "Checkout" at bounding box center [193, 626] width 358 height 38
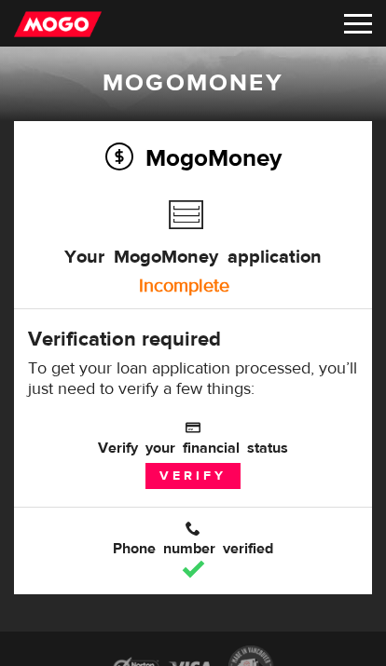
click at [207, 481] on link "Verify" at bounding box center [192, 476] width 95 height 26
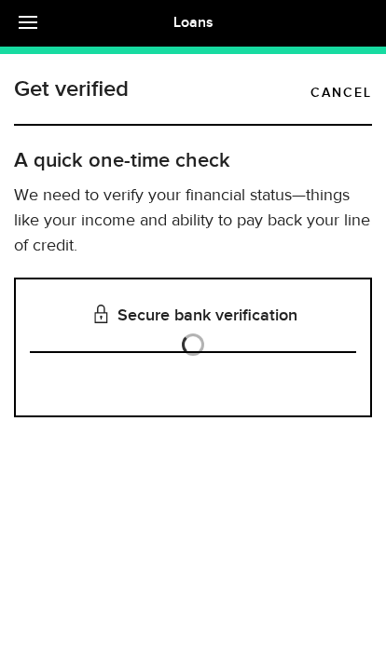
scroll to position [2, 0]
click at [14, 15] on link at bounding box center [32, 23] width 65 height 47
click at [212, 335] on h3 "Secure bank verification" at bounding box center [193, 316] width 326 height 74
click at [220, 278] on div "Secure bank verification Is this the bank account you want us to get your bank …" at bounding box center [193, 348] width 358 height 140
click at [198, 279] on h3 "Secure bank verification" at bounding box center [193, 316] width 326 height 74
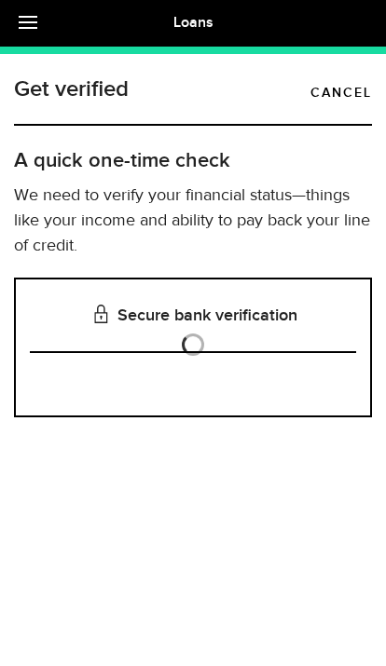
click at [15, 4] on link at bounding box center [32, 23] width 65 height 47
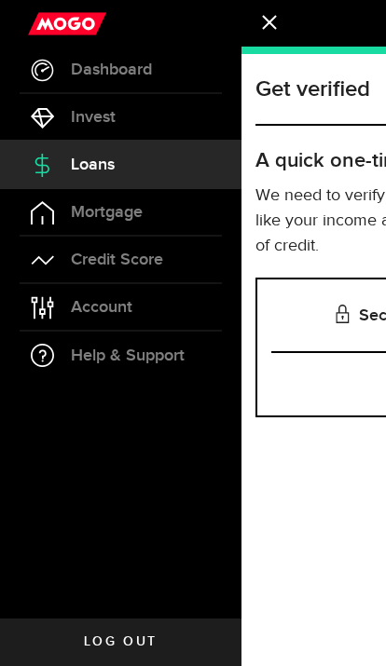
click at [83, 251] on span "Credit Score" at bounding box center [117, 259] width 92 height 17
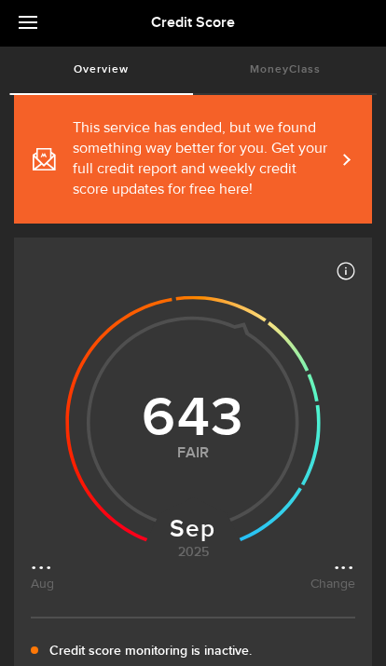
click at [60, 156] on span "This service has ended, but we found something way better for you. Get your ful…" at bounding box center [184, 159] width 302 height 82
click at [251, 75] on link "MoneyClass (requires attention)" at bounding box center [284, 70] width 183 height 47
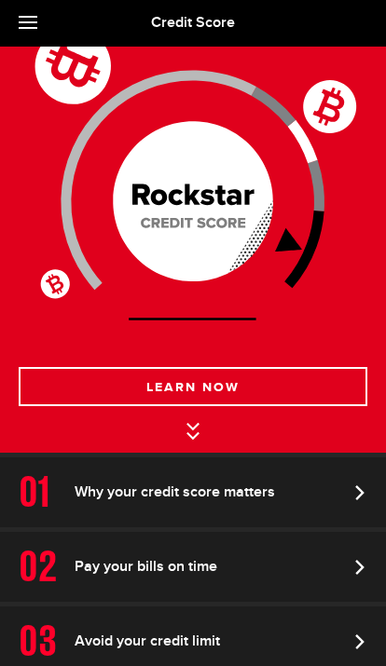
scroll to position [225, 0]
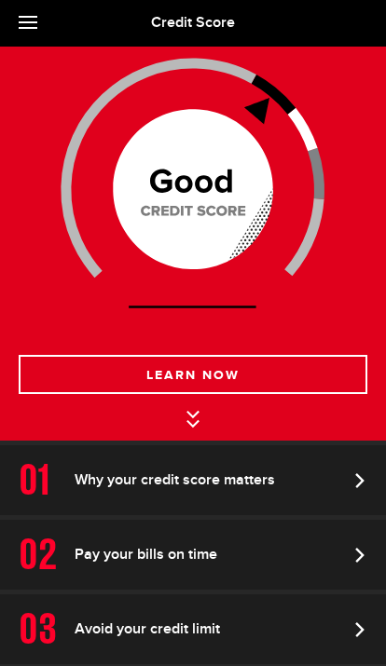
click at [175, 515] on link "Why your credit score matters" at bounding box center [193, 480] width 386 height 70
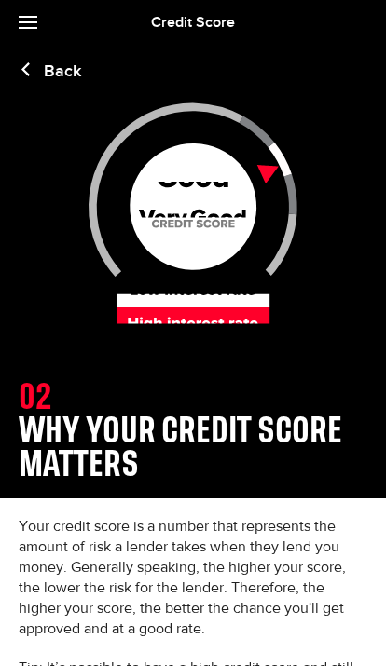
click at [44, 72] on link "Back" at bounding box center [50, 71] width 62 height 20
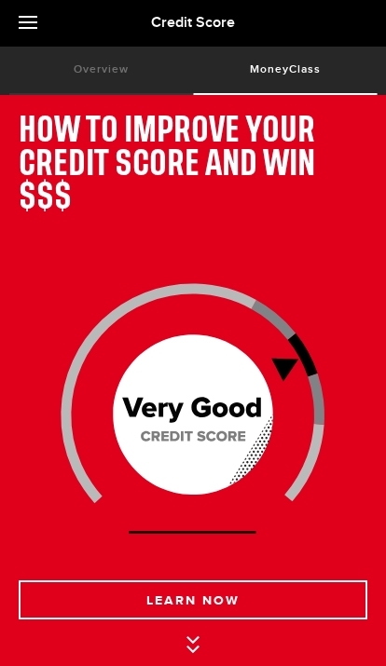
click at [16, 12] on link at bounding box center [32, 23] width 65 height 47
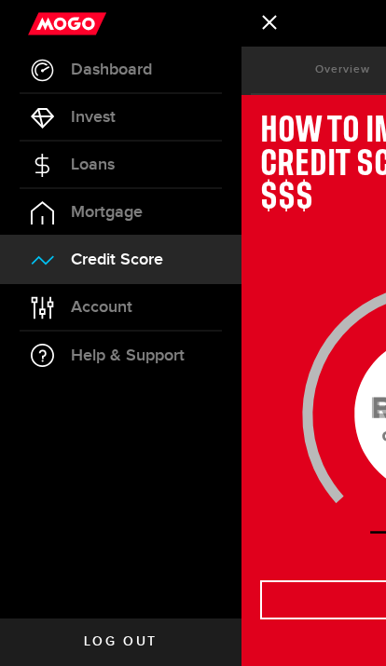
click at [46, 157] on use at bounding box center [42, 164] width 14 height 23
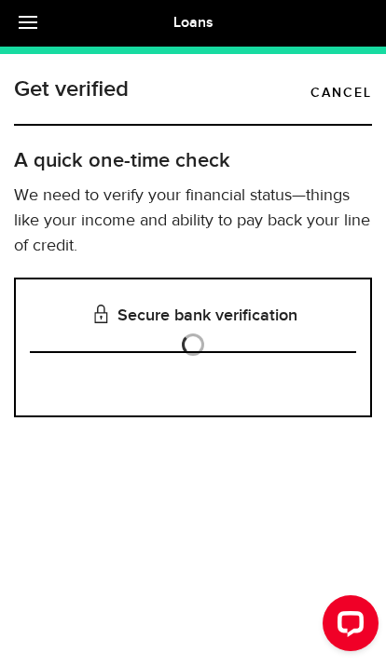
click at [15, 29] on link at bounding box center [32, 23] width 65 height 47
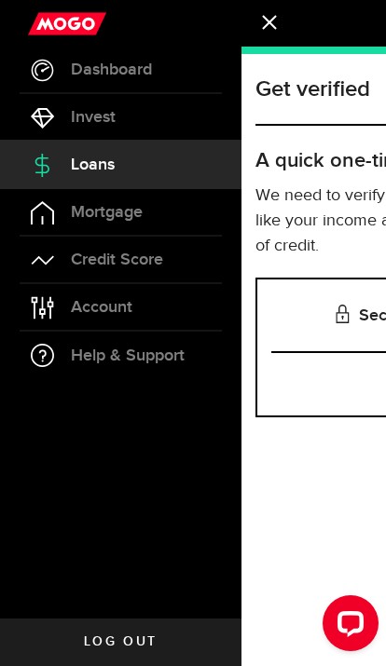
click at [42, 64] on icon at bounding box center [42, 70] width 23 height 23
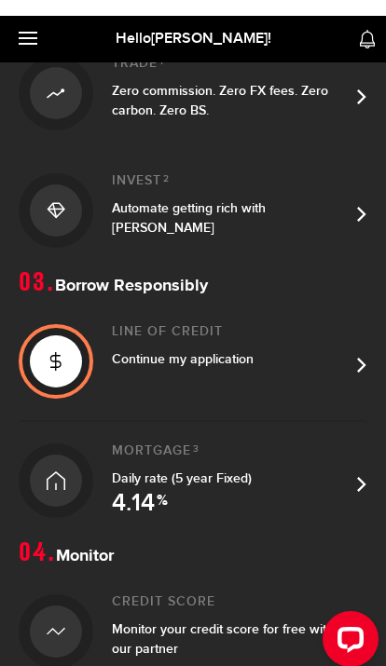
scroll to position [325, 0]
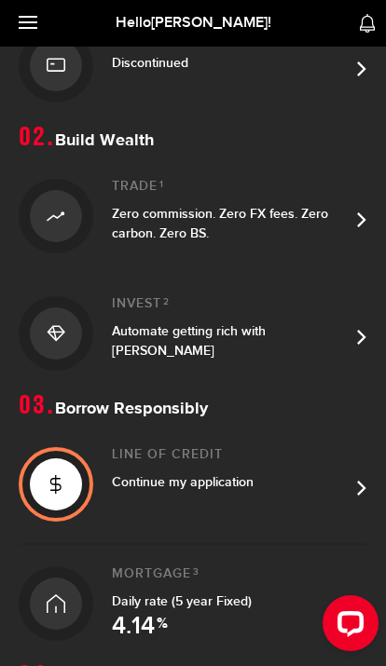
click at [312, 488] on div "Continue my application" at bounding box center [230, 482] width 237 height 20
